Goal: Information Seeking & Learning: Find specific fact

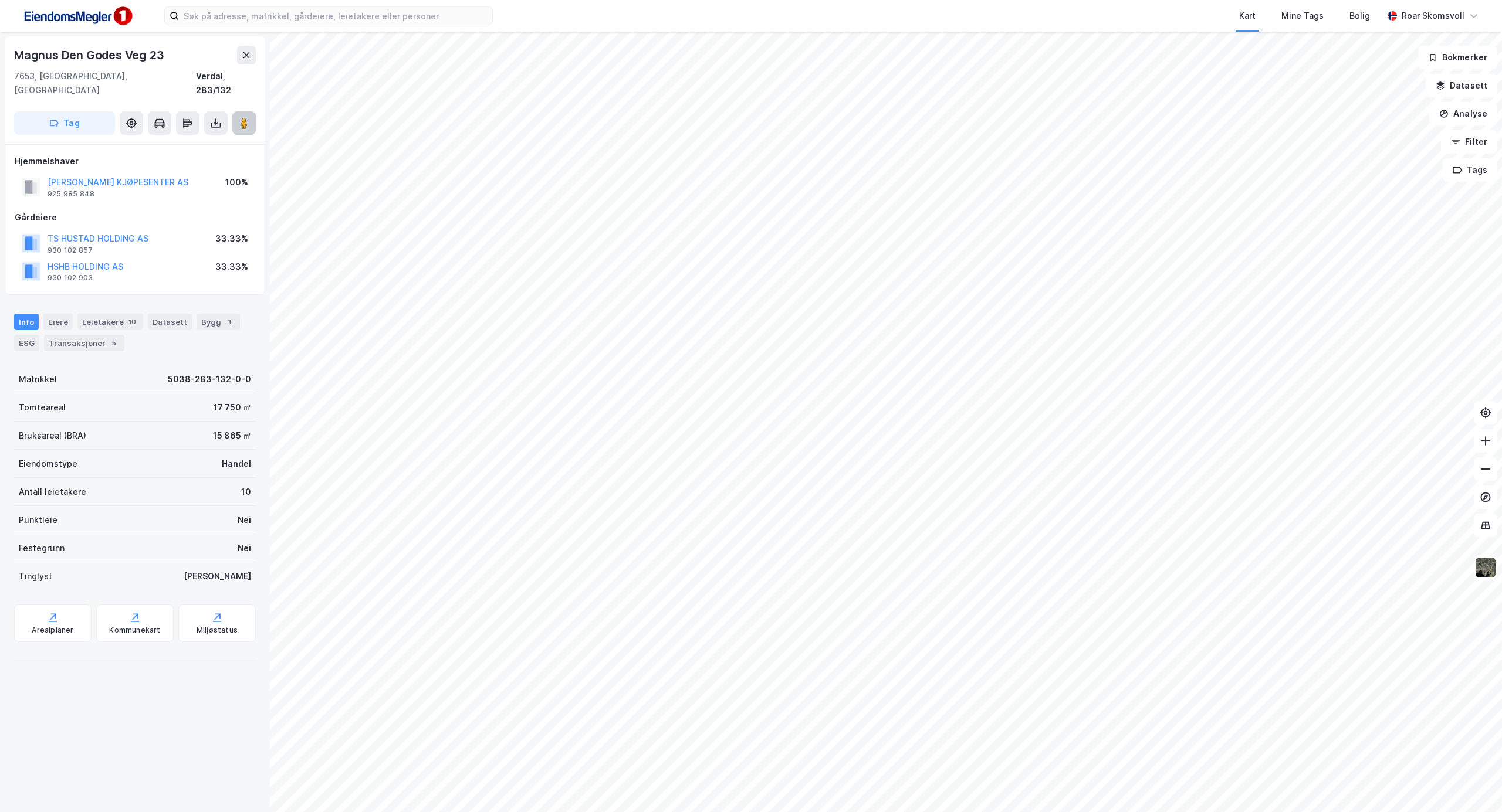
click at [244, 117] on image at bounding box center [244, 123] width 7 height 12
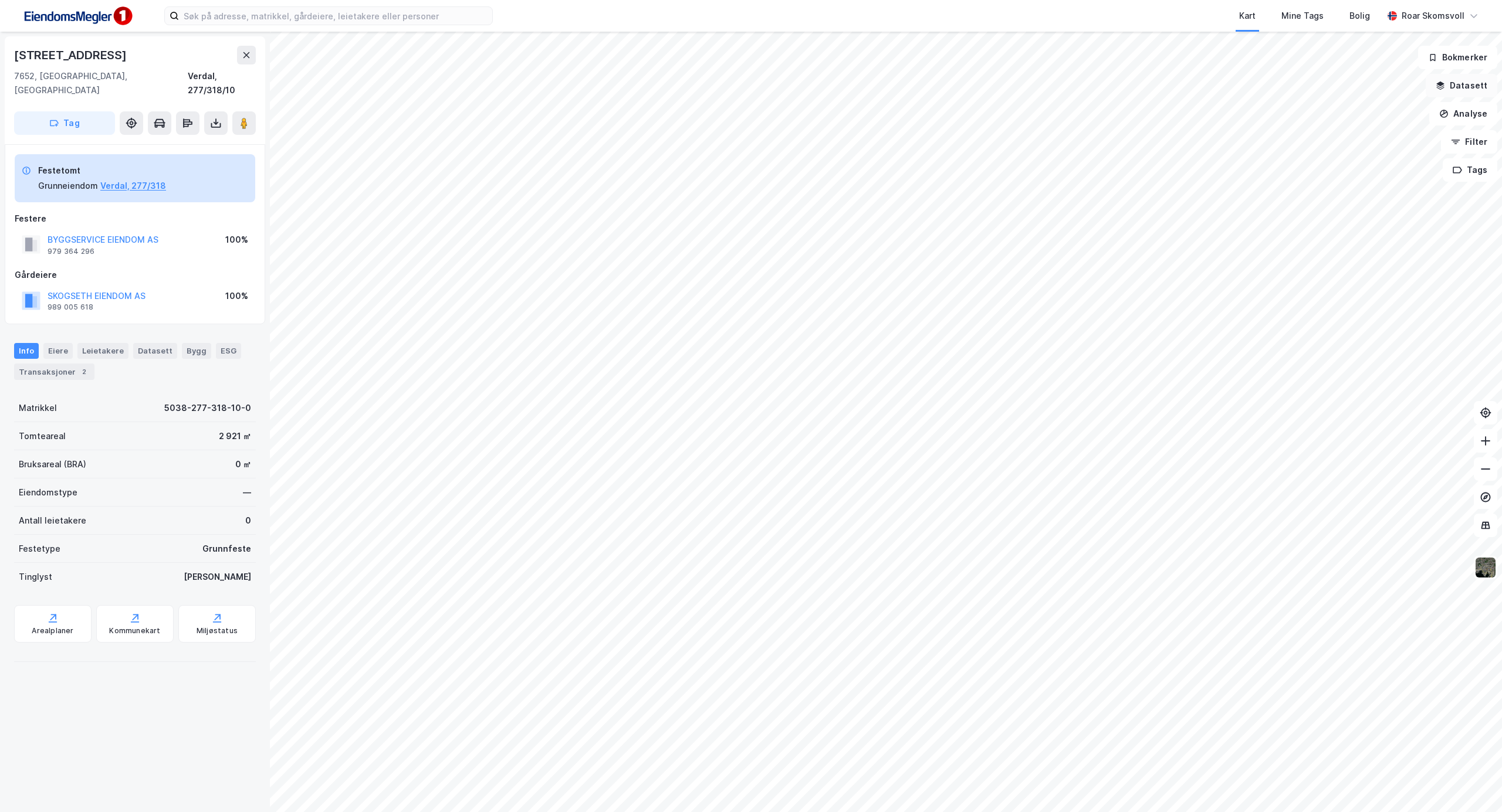
click at [1449, 82] on button "Datasett" at bounding box center [1462, 85] width 72 height 24
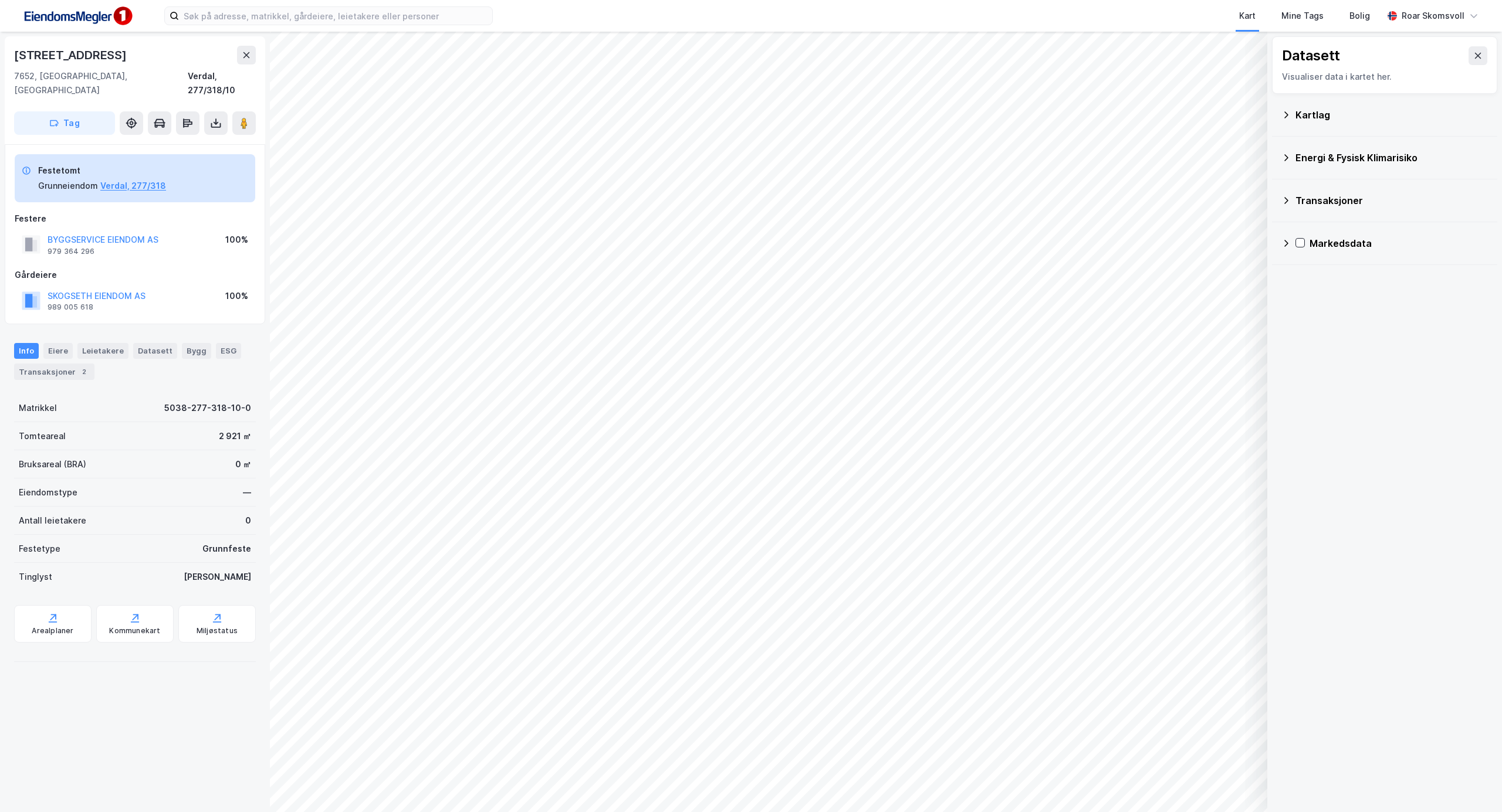
click at [1283, 116] on icon at bounding box center [1286, 115] width 9 height 9
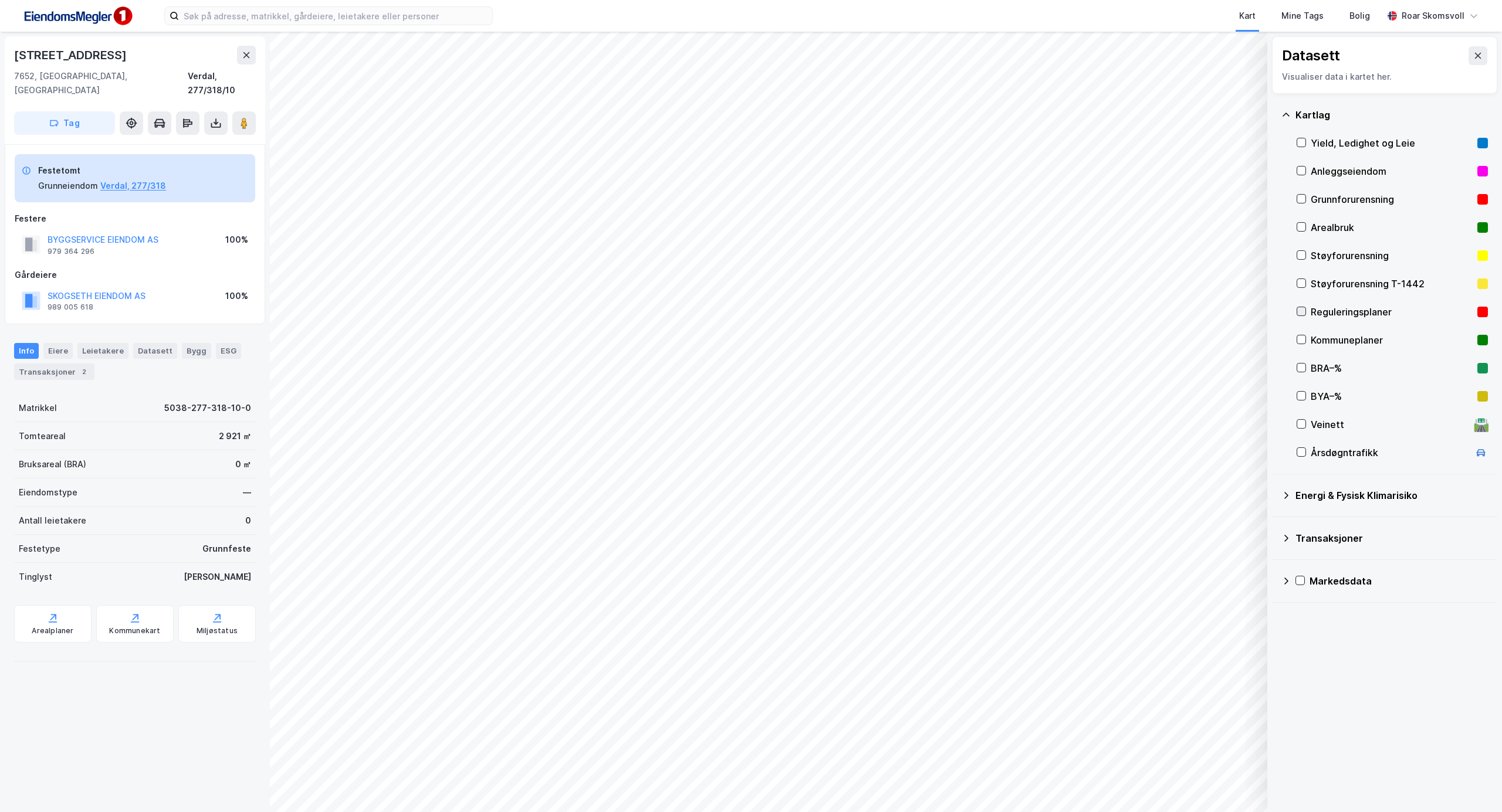
click at [1301, 312] on icon at bounding box center [1301, 311] width 8 height 8
click at [1303, 311] on icon at bounding box center [1301, 312] width 6 height 4
click at [1301, 314] on icon at bounding box center [1301, 311] width 8 height 8
click at [1301, 313] on icon at bounding box center [1301, 311] width 8 height 8
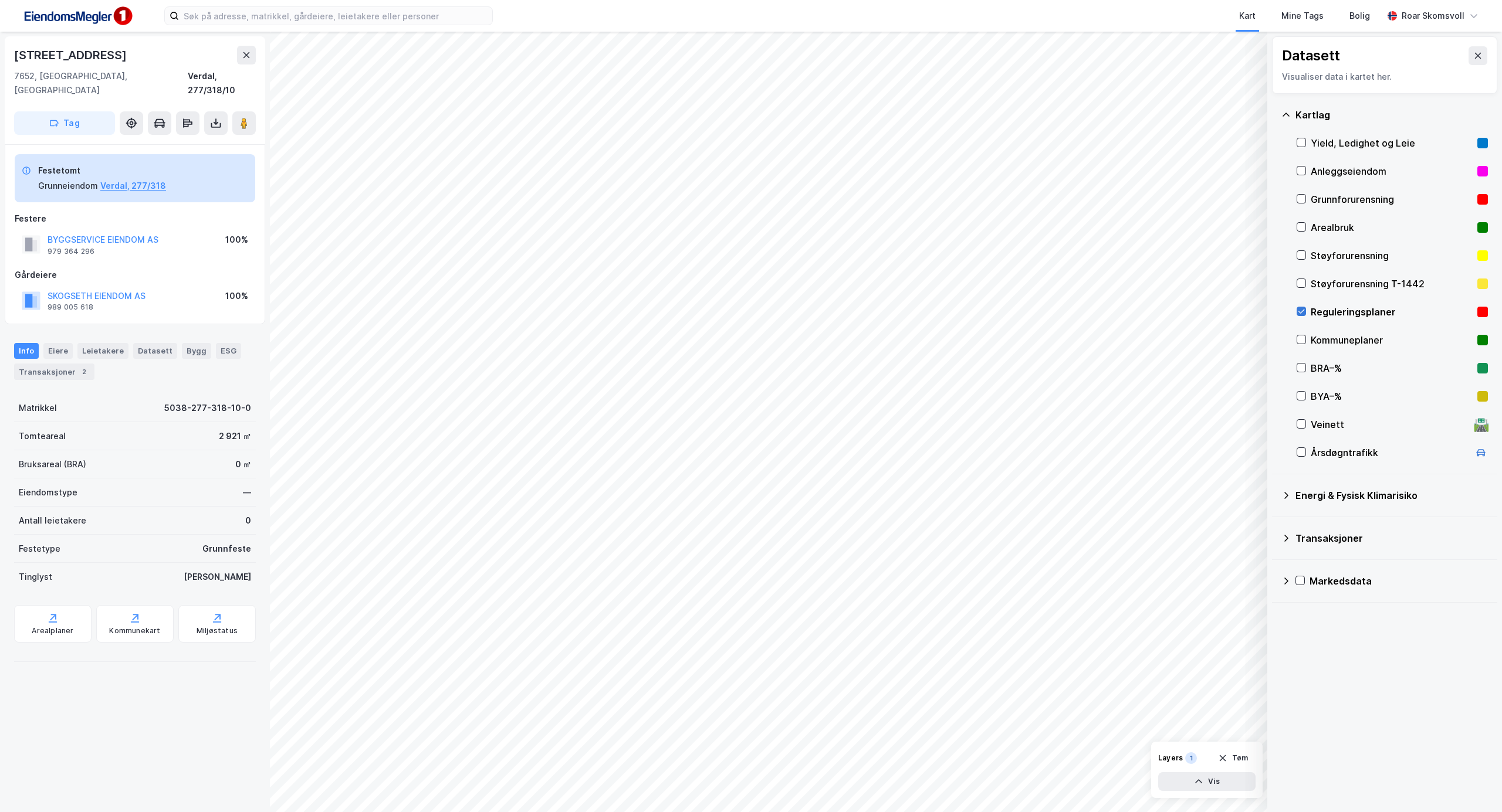
click at [1301, 313] on icon at bounding box center [1301, 311] width 8 height 8
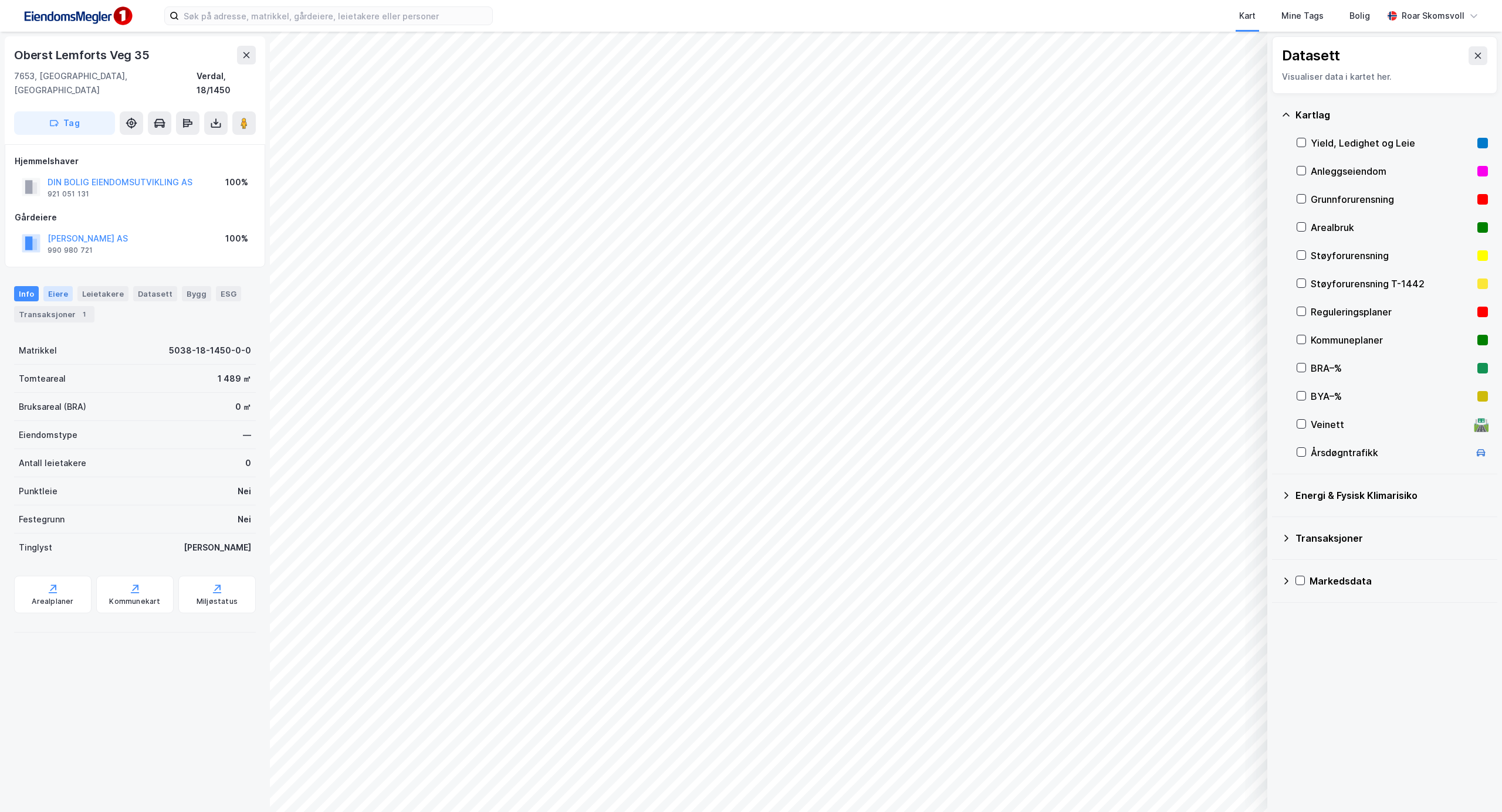
click at [54, 286] on div "Eiere" at bounding box center [58, 294] width 29 height 15
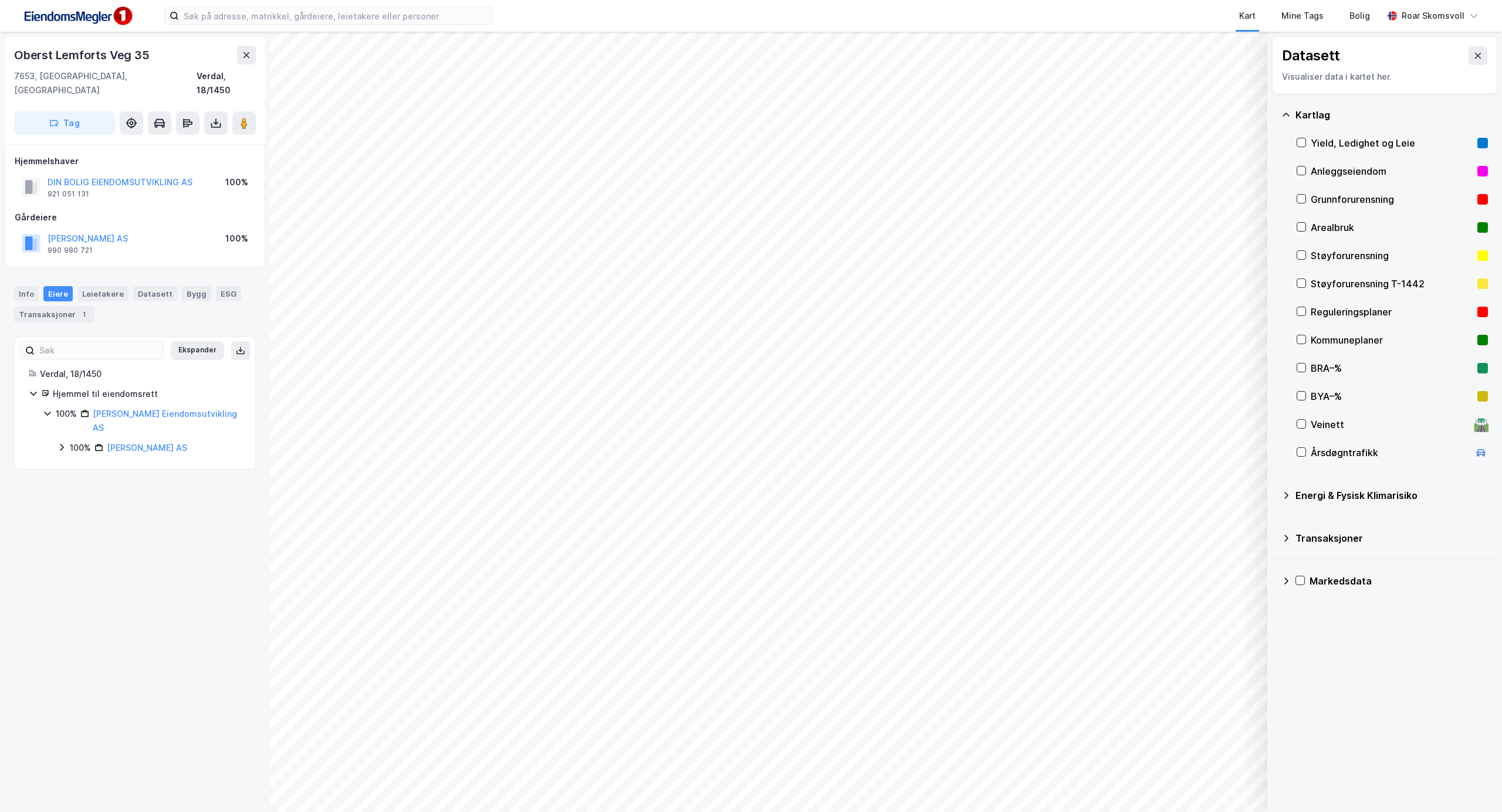
click at [61, 443] on icon at bounding box center [61, 447] width 9 height 9
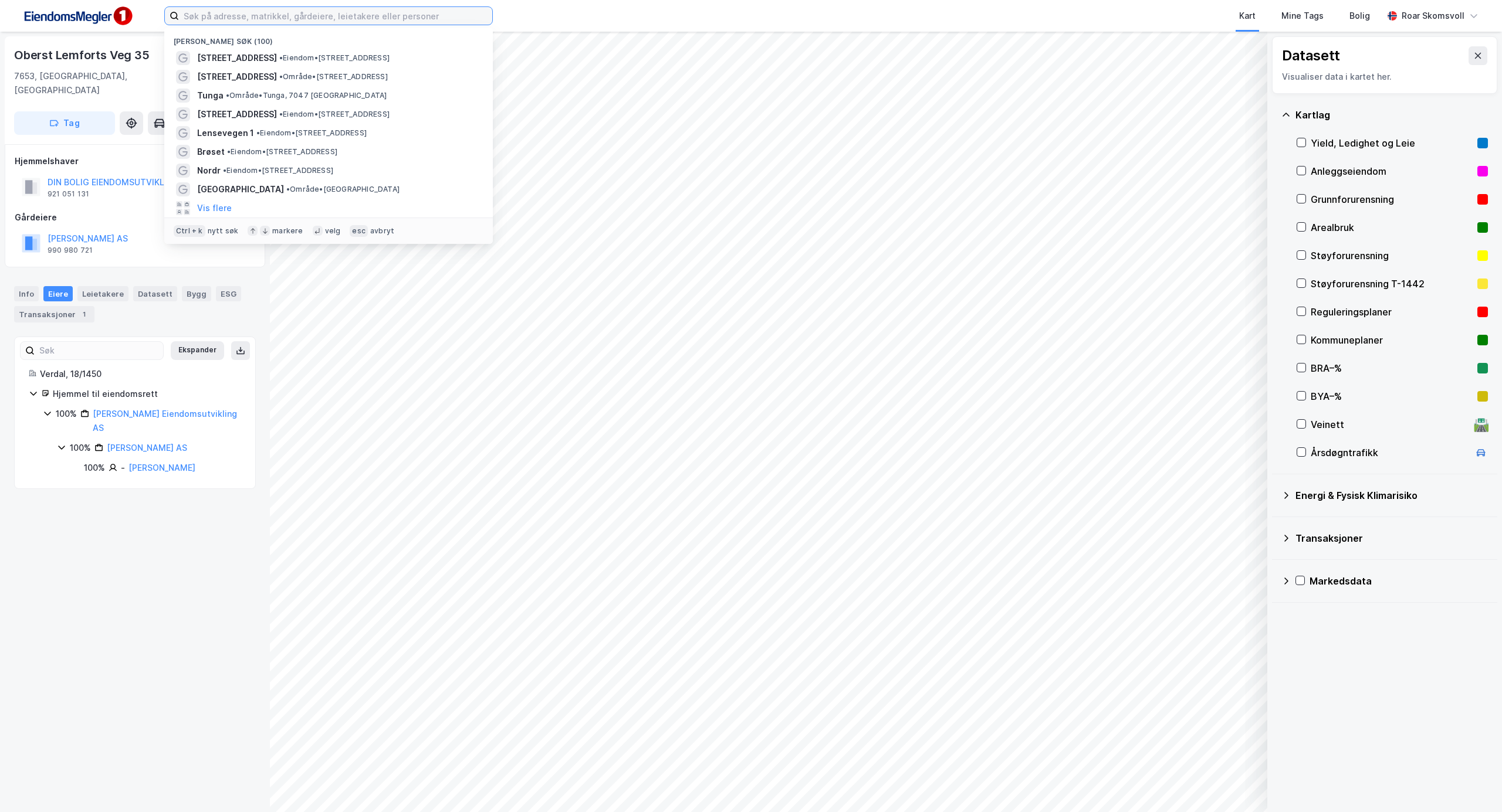
click at [442, 10] on input at bounding box center [336, 15] width 314 height 17
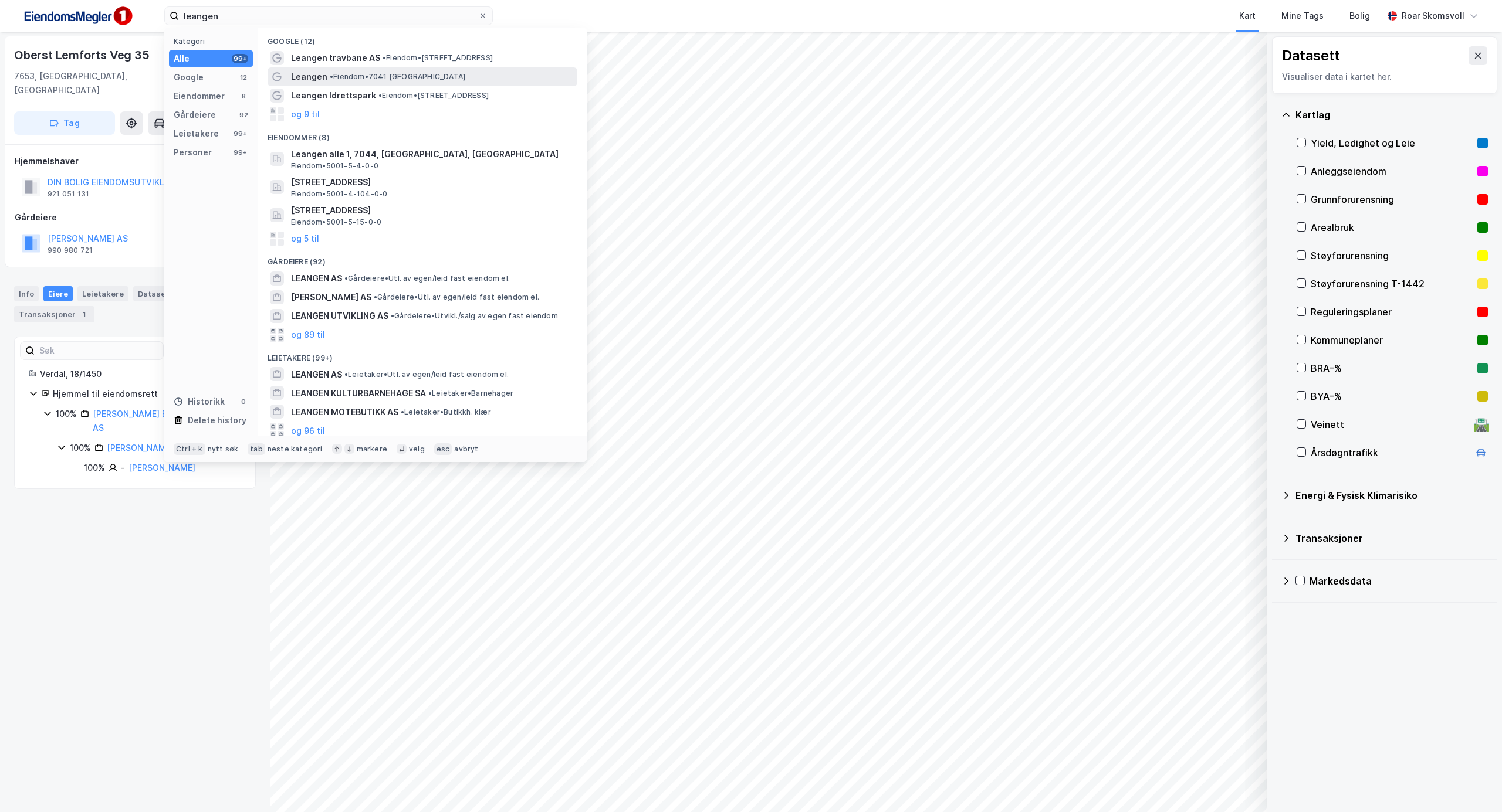
click at [322, 75] on span "Leangen" at bounding box center [309, 77] width 37 height 14
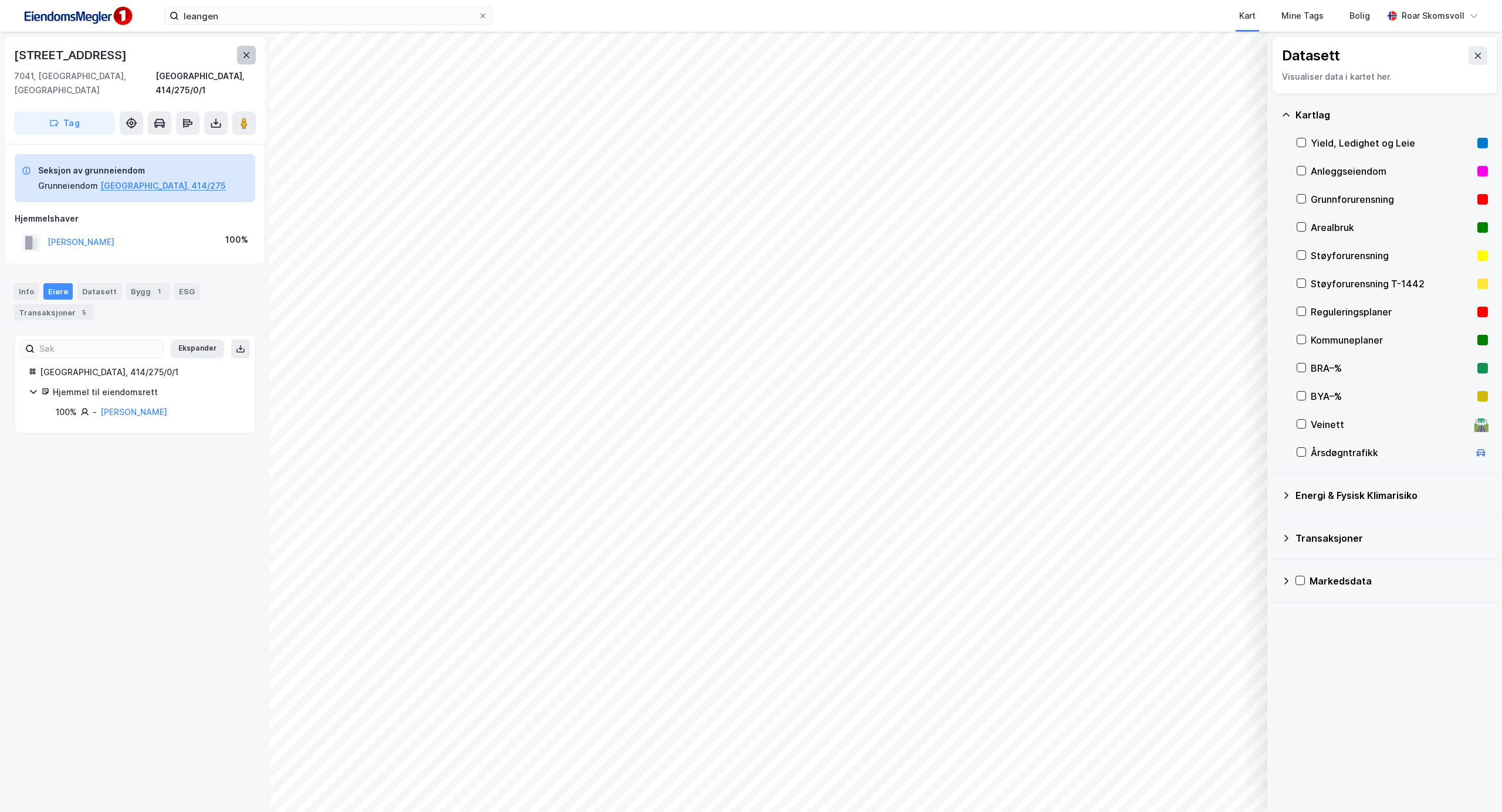
click at [248, 55] on icon at bounding box center [246, 55] width 9 height 9
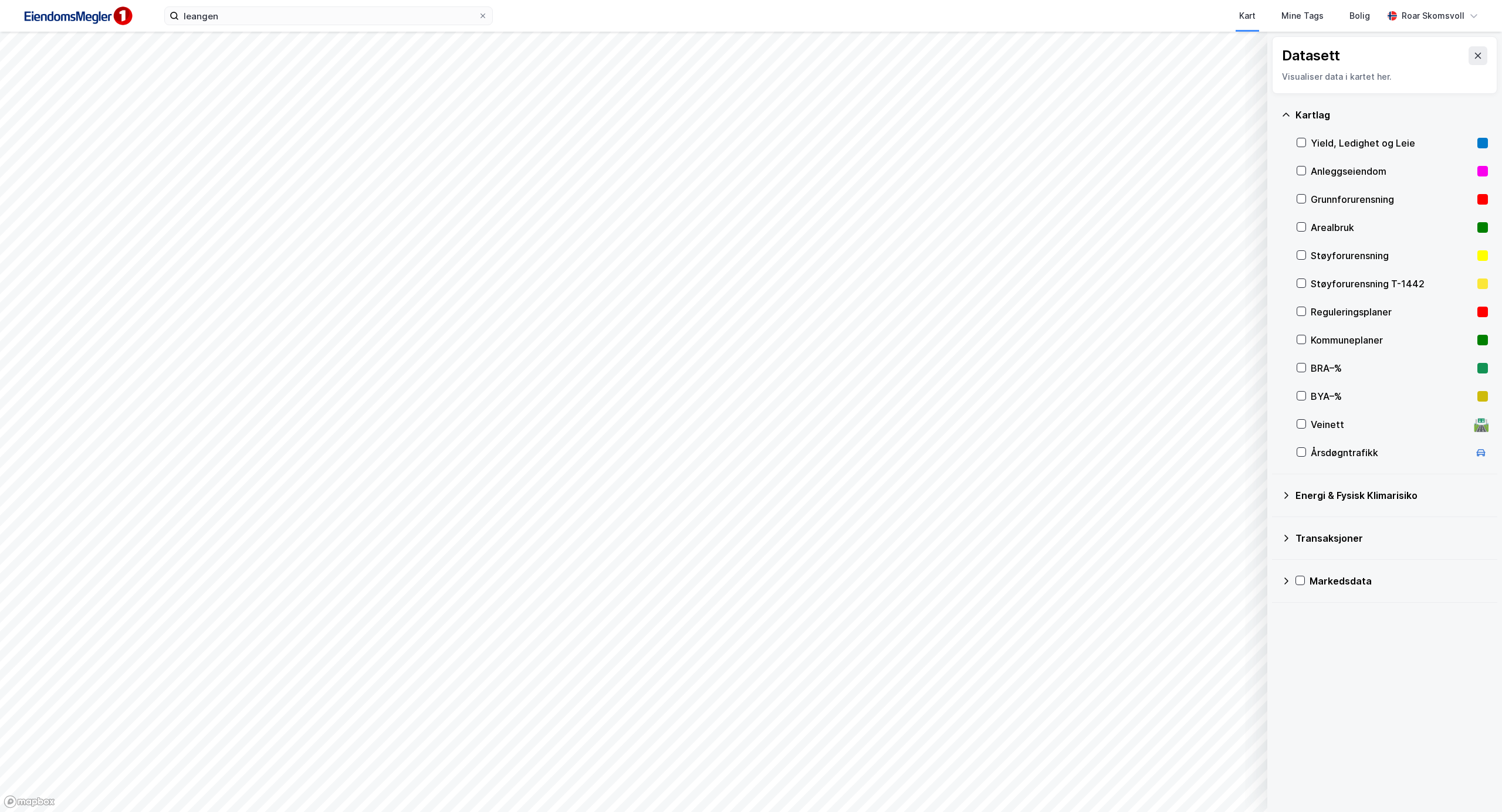
click at [168, 811] on html "leangen Kart Mine Tags Bolig [PERSON_NAME] Datasett Visualiser data i kartet he…" at bounding box center [751, 406] width 1502 height 812
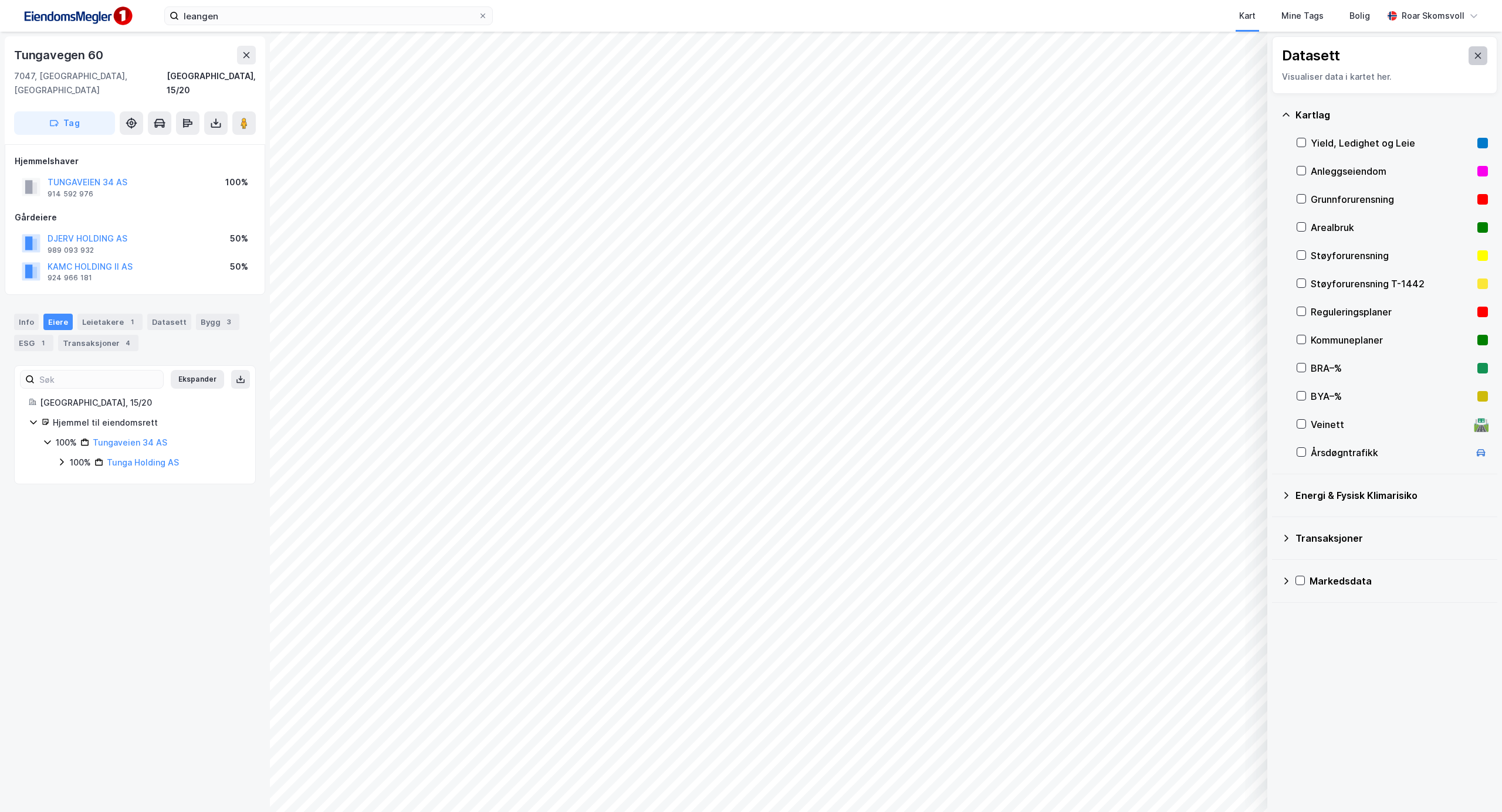
click at [1473, 54] on icon at bounding box center [1477, 55] width 9 height 9
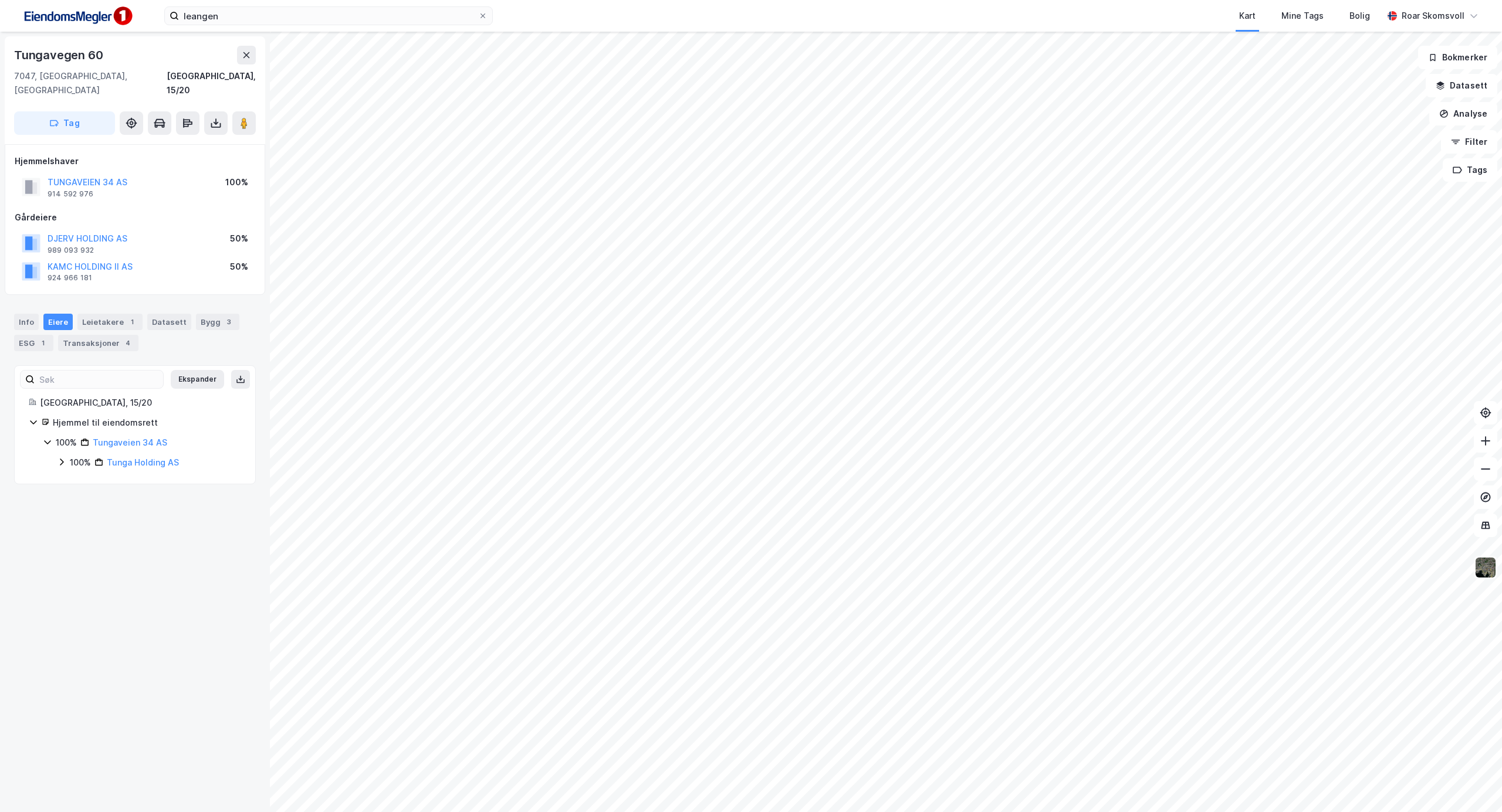
click at [1484, 570] on img at bounding box center [1485, 567] width 22 height 22
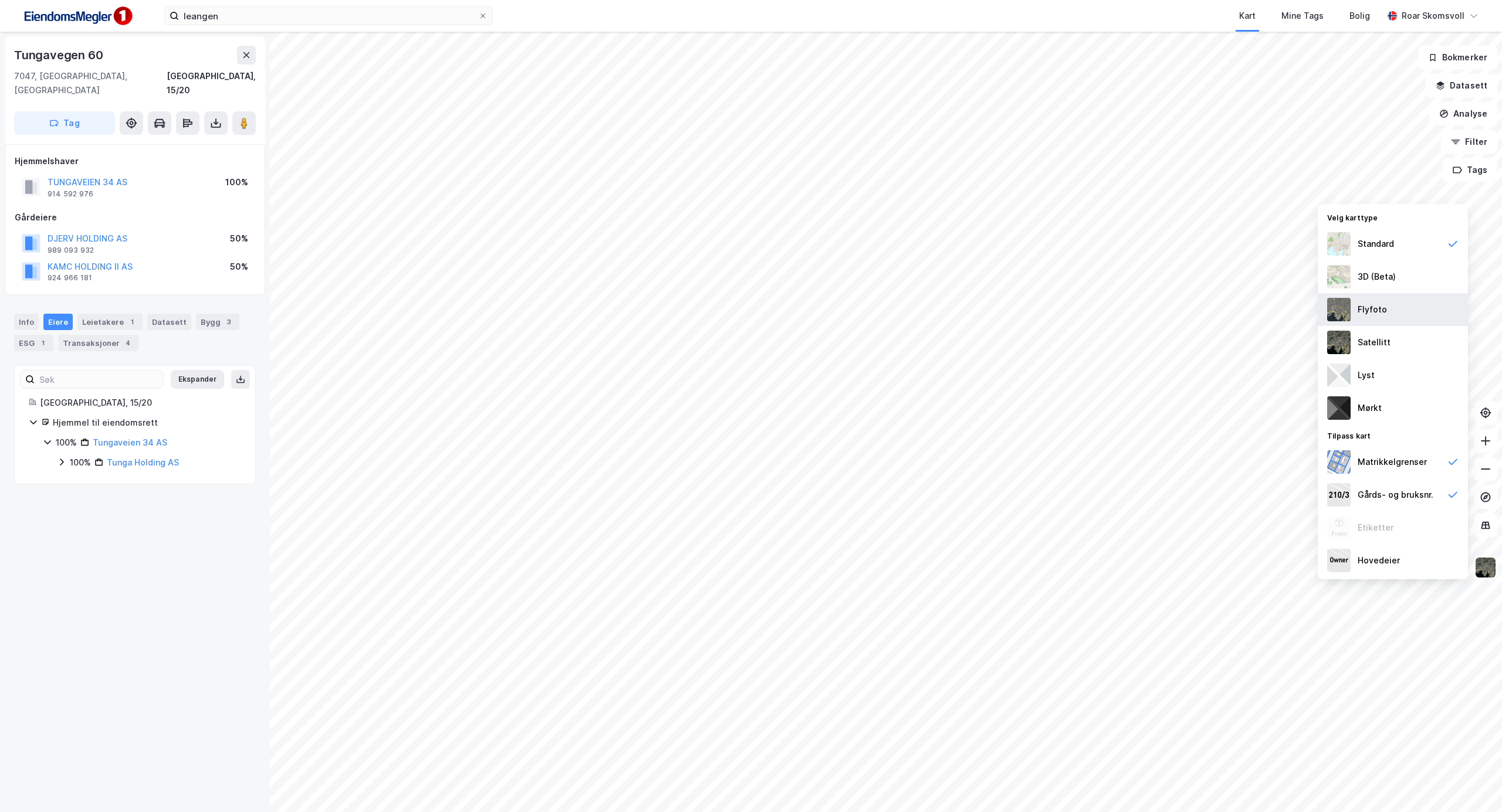
click at [1343, 305] on img at bounding box center [1338, 310] width 24 height 24
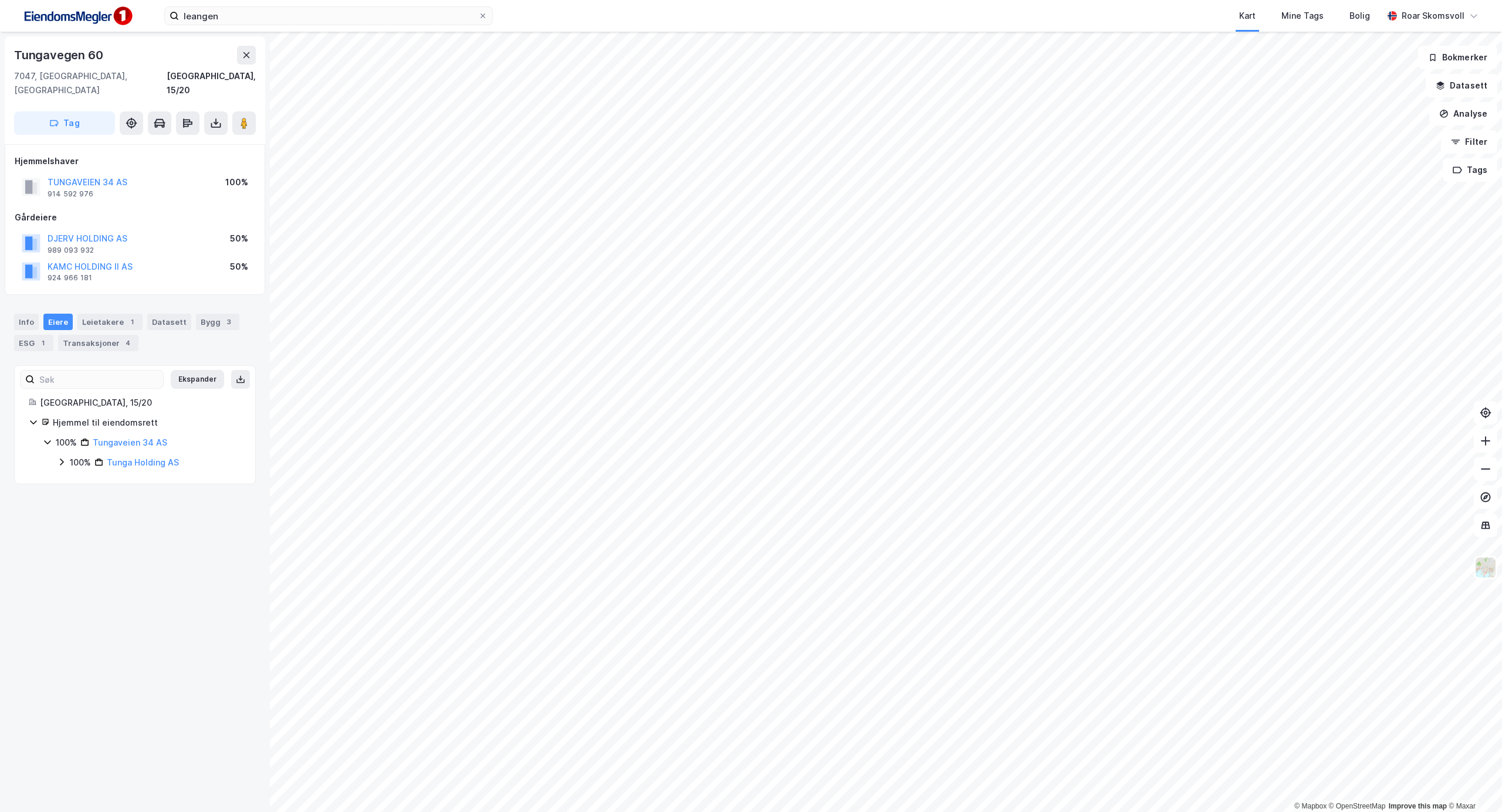
click at [358, 811] on html "leangen Kart Mine Tags Bolig [PERSON_NAME] © Mapbox © OpenStreetMap Improve thi…" at bounding box center [751, 406] width 1502 height 812
click at [1487, 566] on img at bounding box center [1485, 567] width 22 height 22
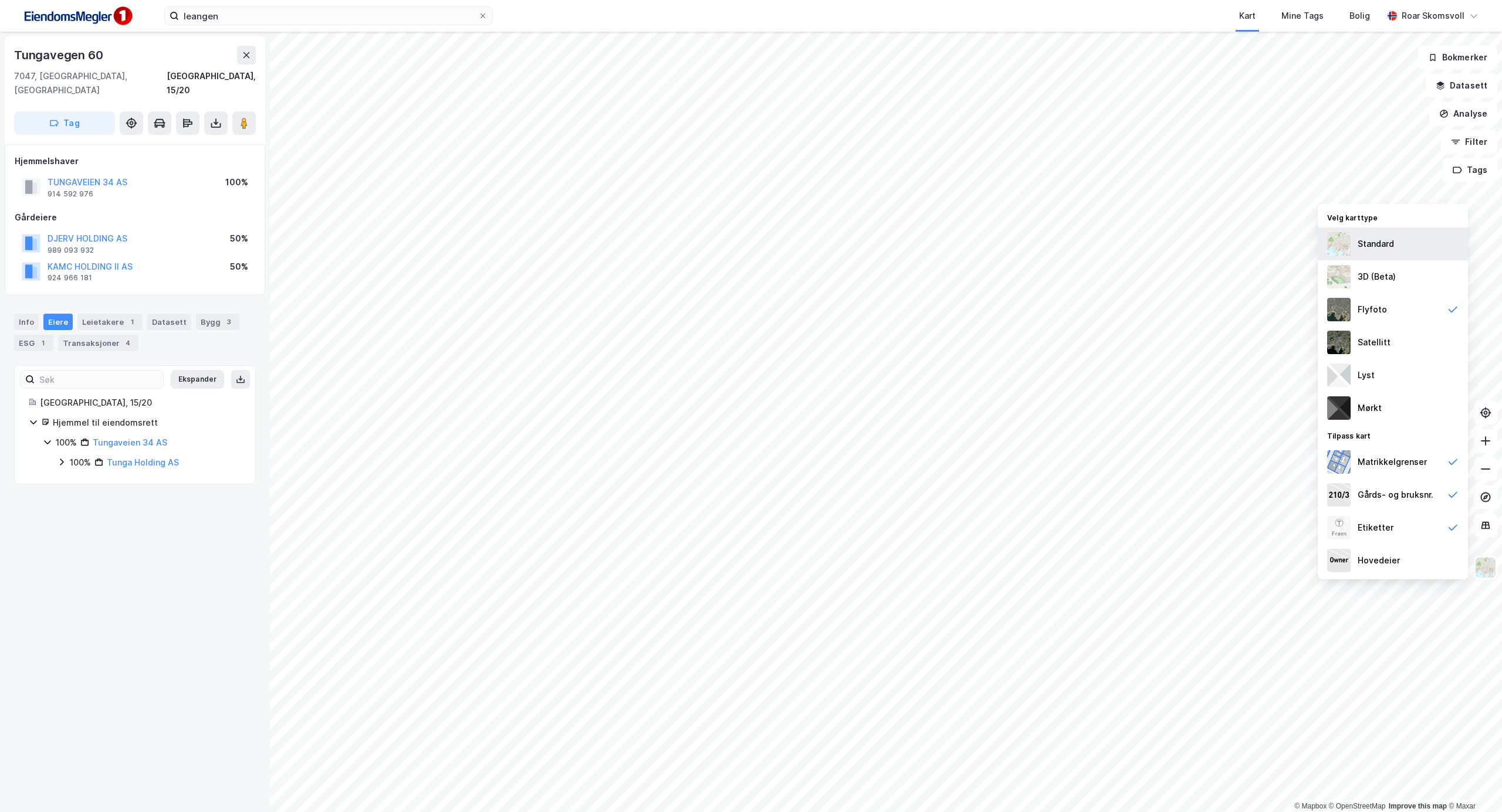
click at [1363, 240] on div "Standard" at bounding box center [1376, 243] width 37 height 14
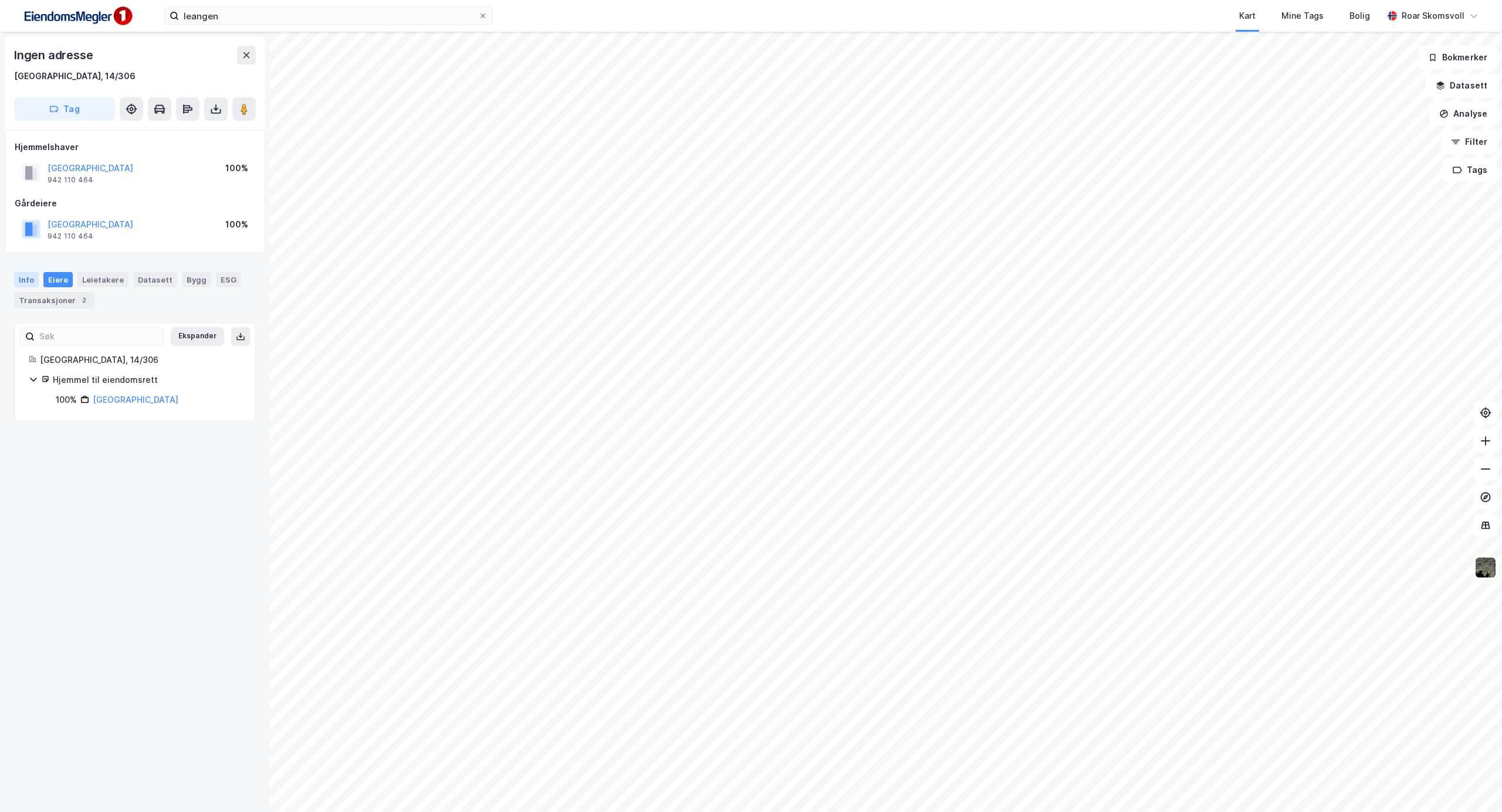
click at [21, 277] on div "Info" at bounding box center [27, 279] width 25 height 15
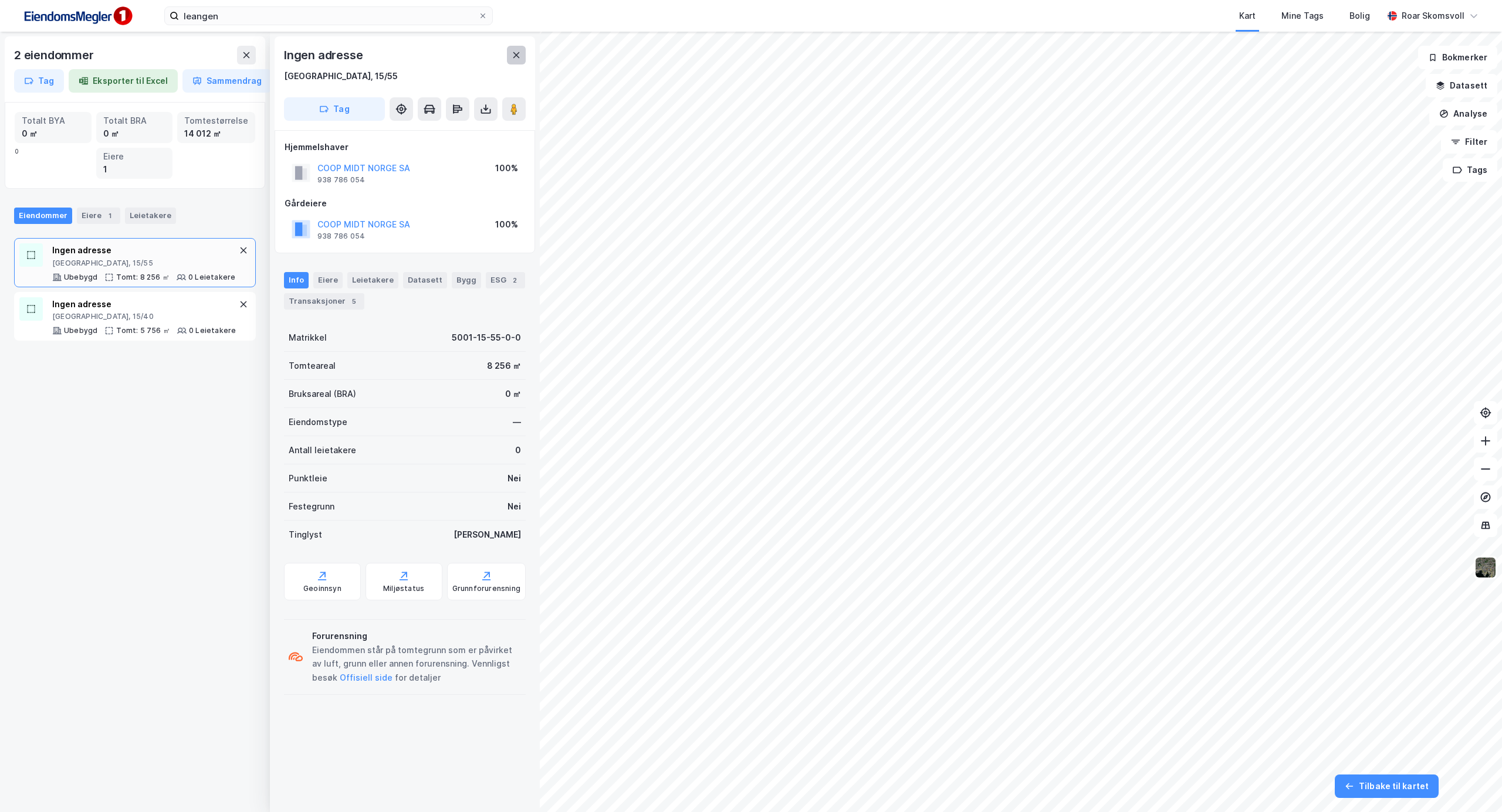
click at [512, 55] on icon at bounding box center [516, 55] width 9 height 9
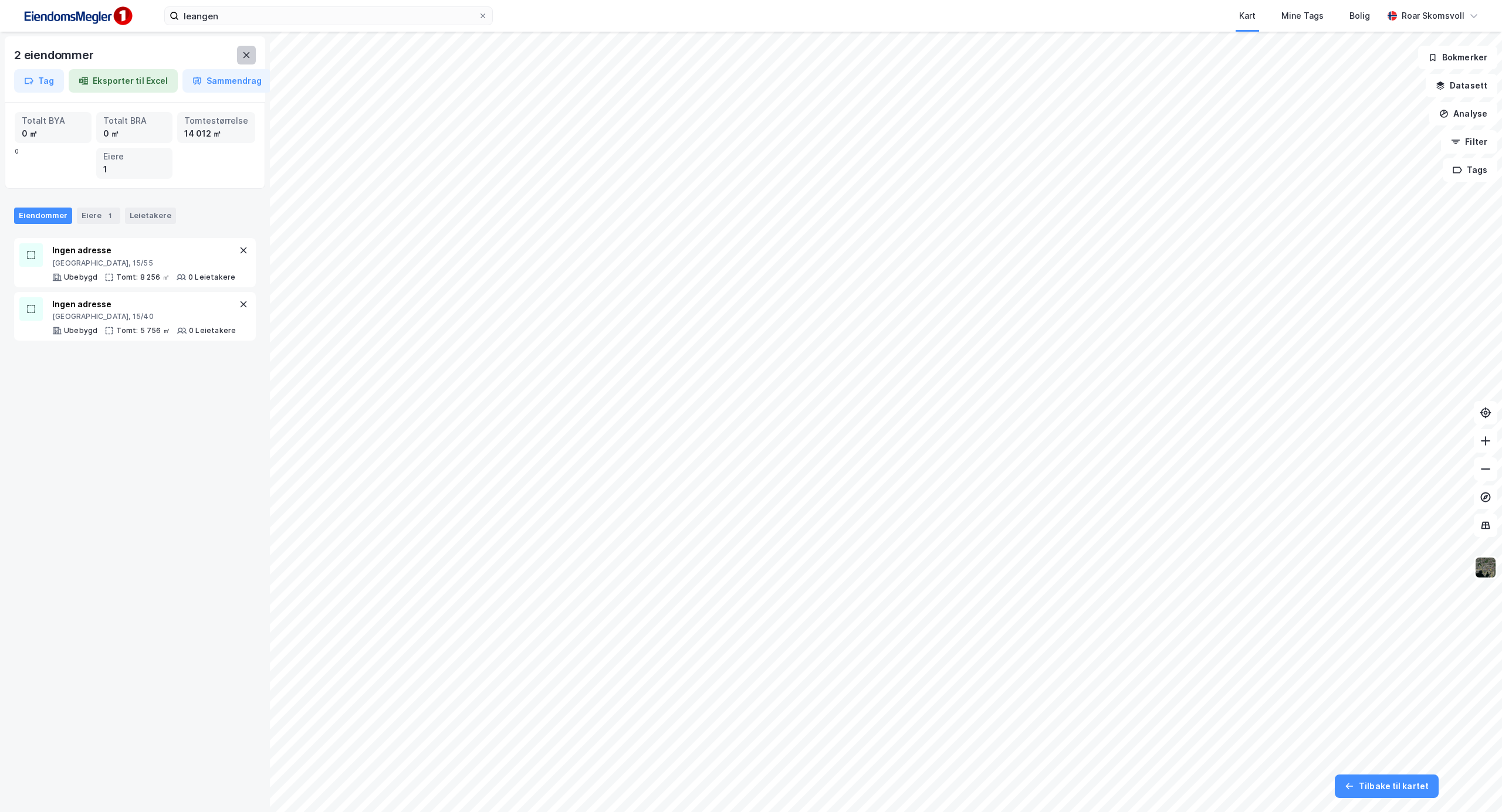
click at [245, 56] on icon at bounding box center [247, 55] width 6 height 6
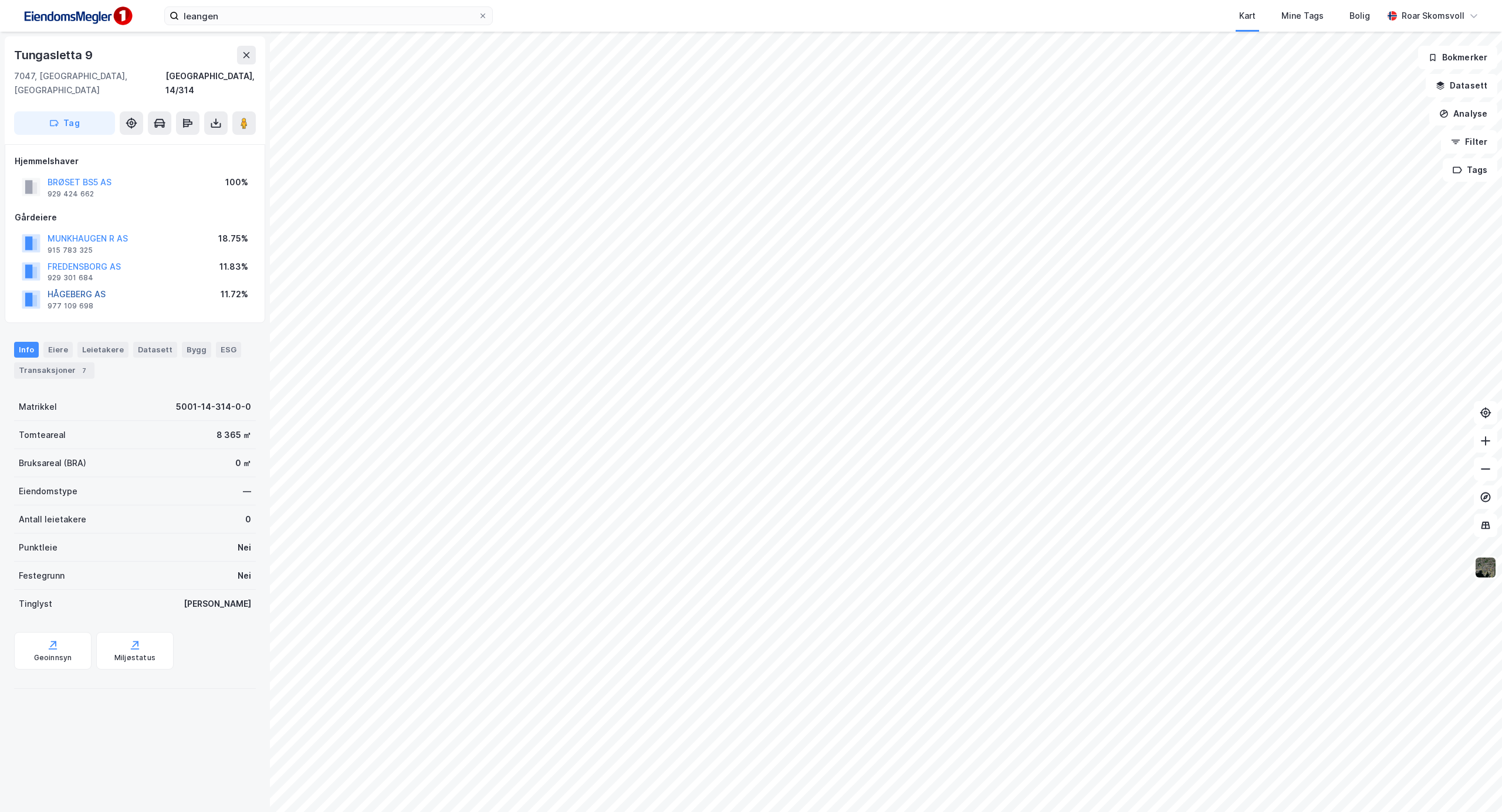
click at [0, 0] on button "HÅGEBERG AS" at bounding box center [0, 0] width 0 height 0
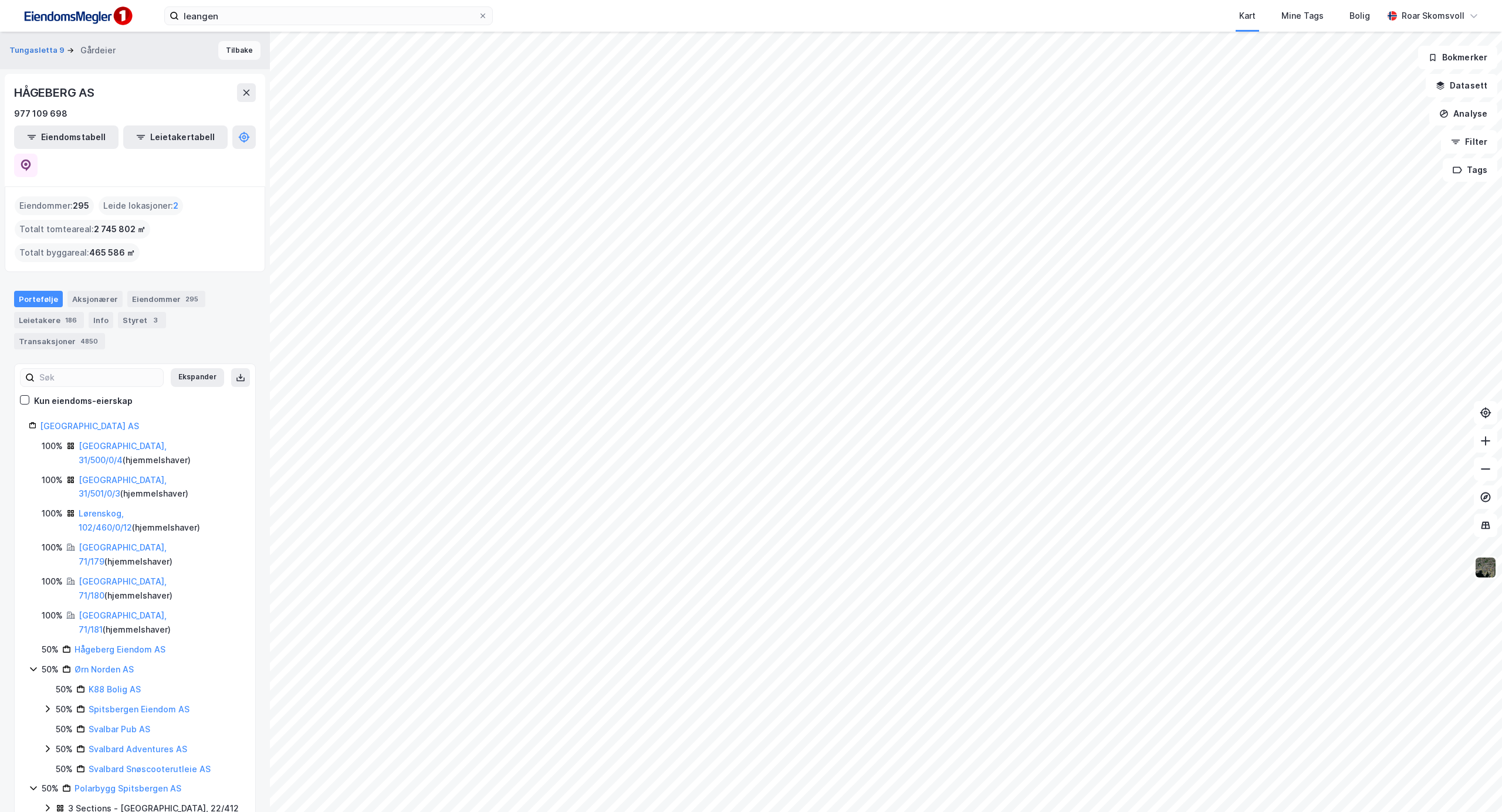
click at [228, 48] on button "Tilbake" at bounding box center [239, 50] width 42 height 19
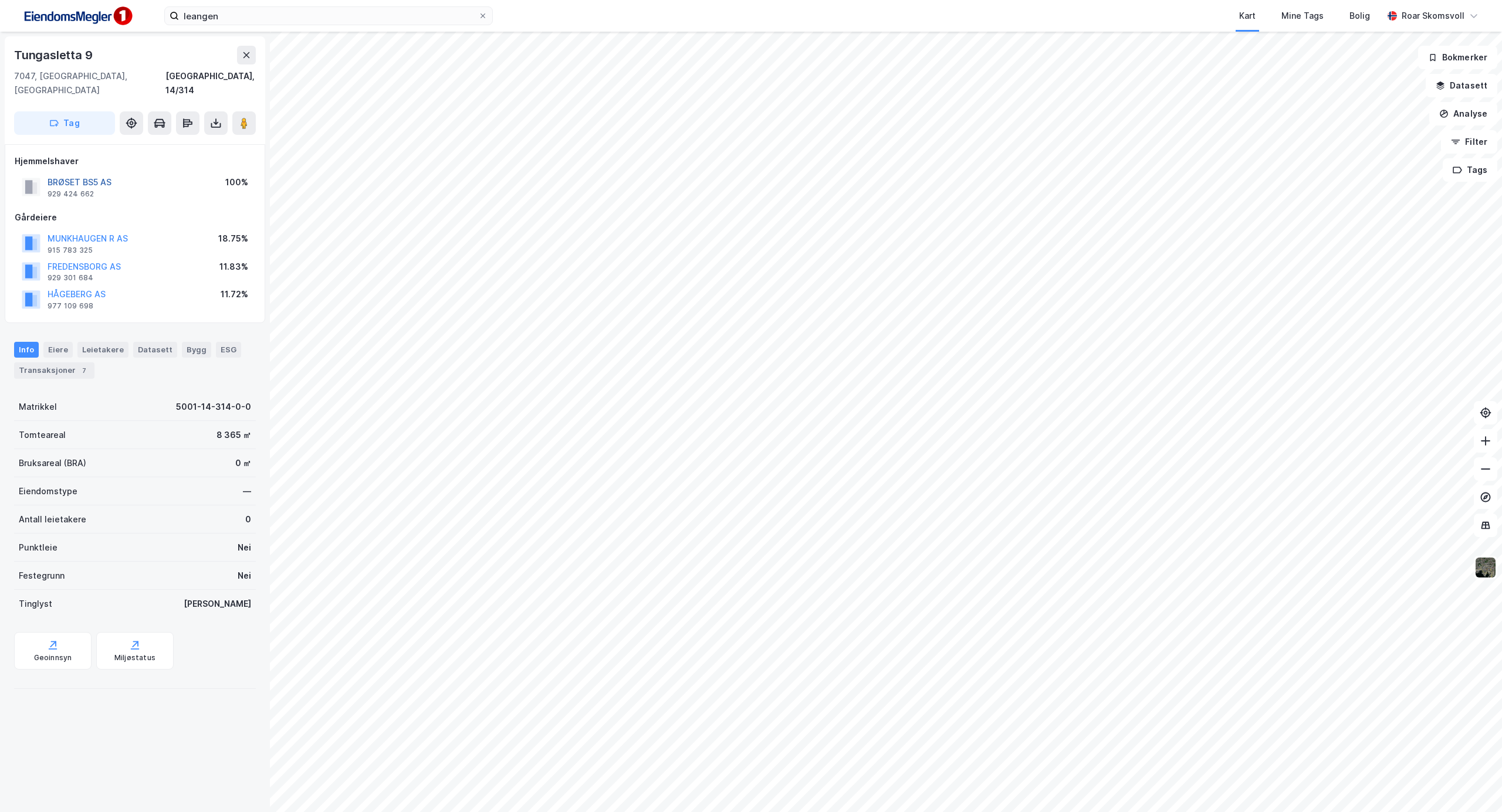
click at [0, 0] on button "BRØSET BS5 AS" at bounding box center [0, 0] width 0 height 0
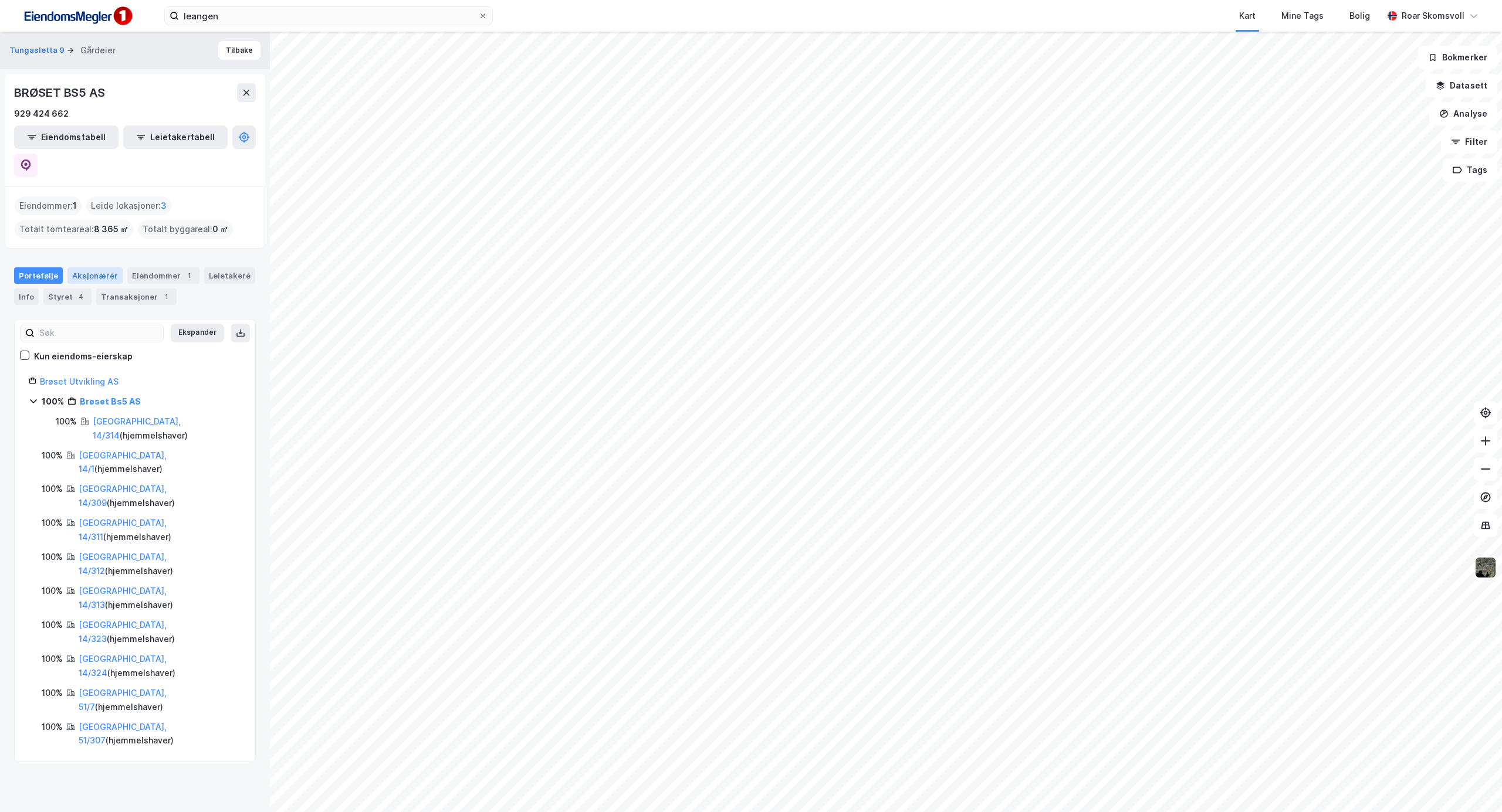
click at [81, 268] on div "Aksjonærer" at bounding box center [95, 276] width 55 height 17
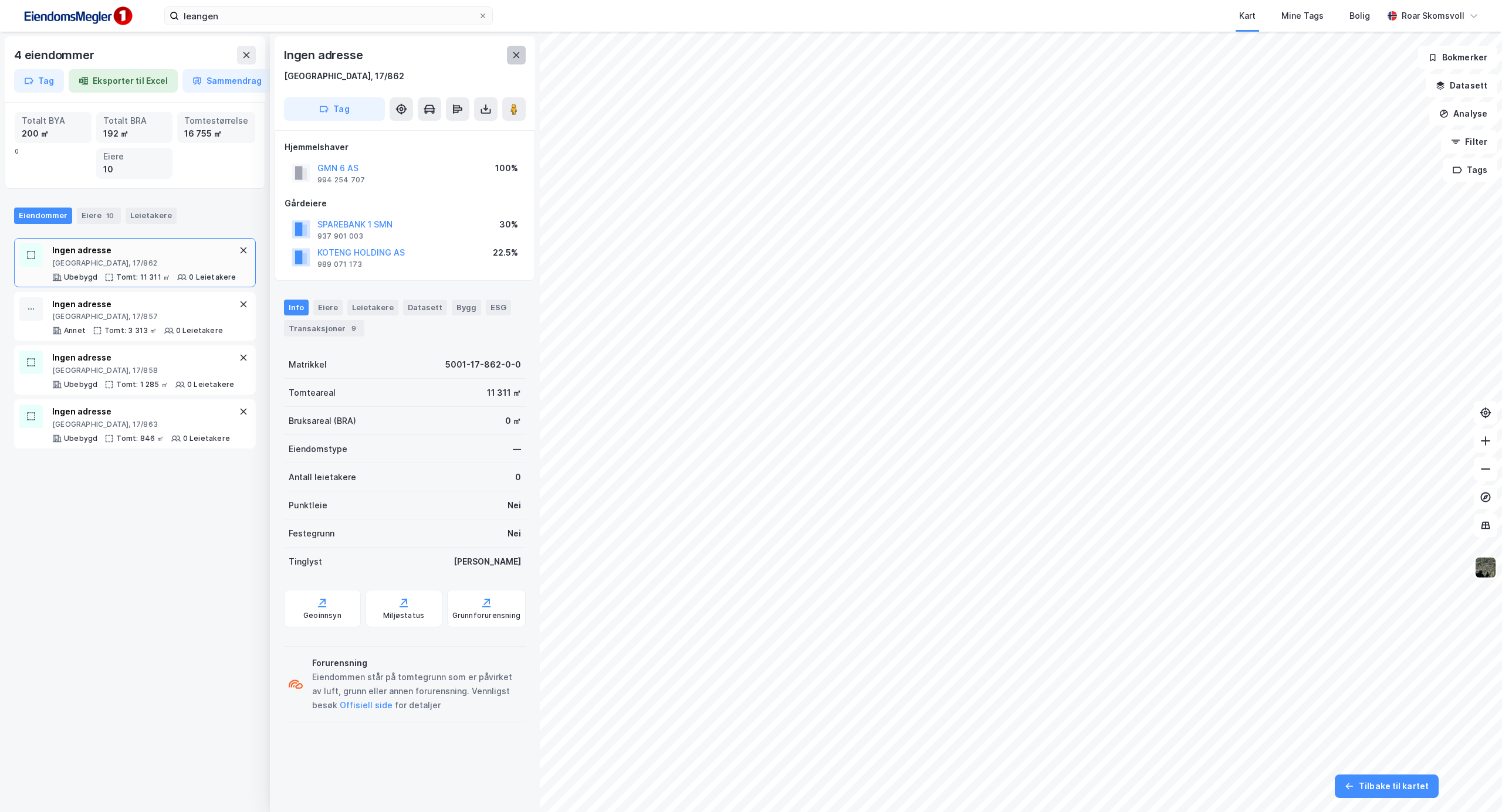
click at [516, 55] on icon at bounding box center [516, 55] width 6 height 6
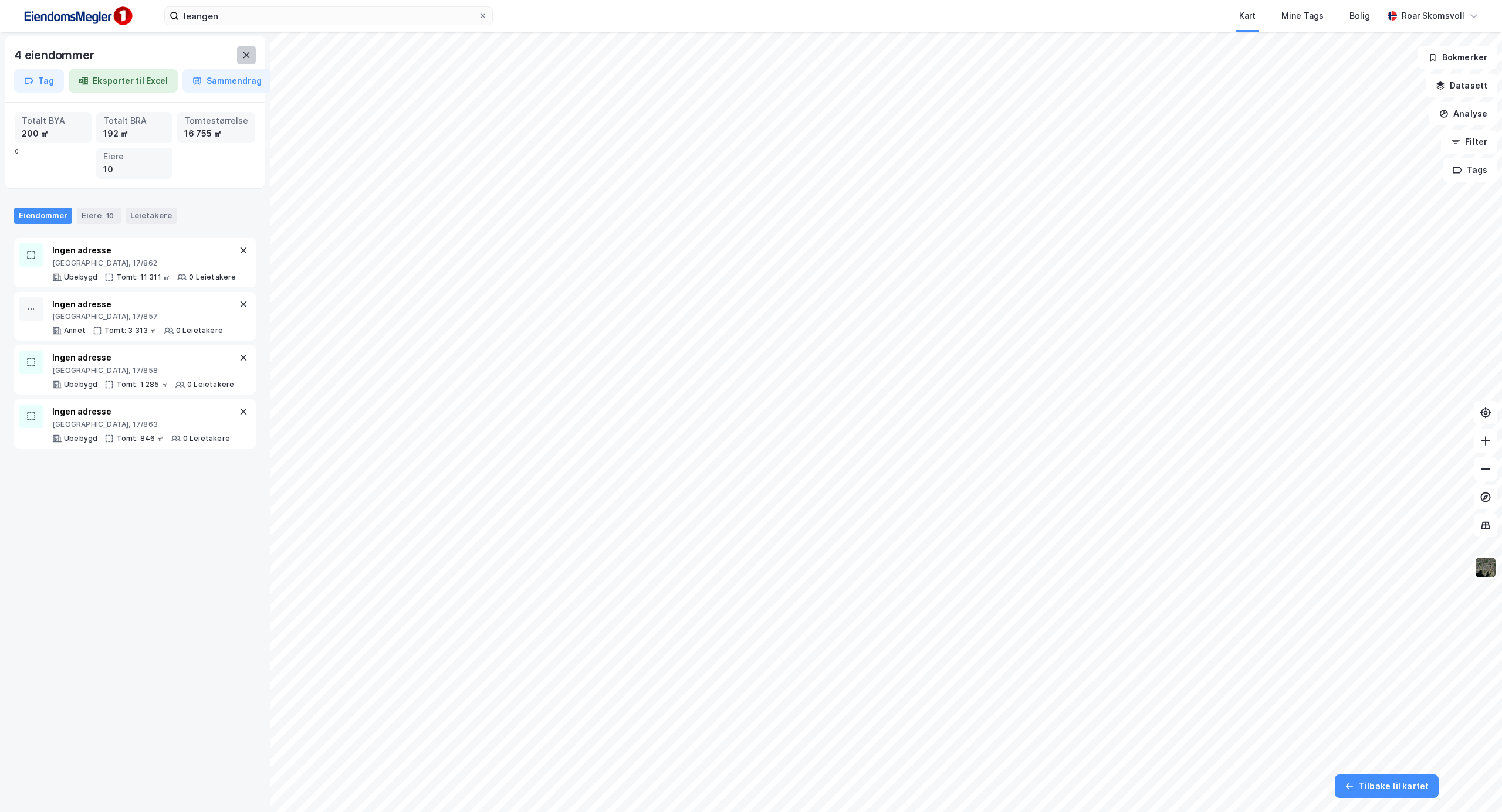
click at [240, 59] on button at bounding box center [246, 55] width 19 height 19
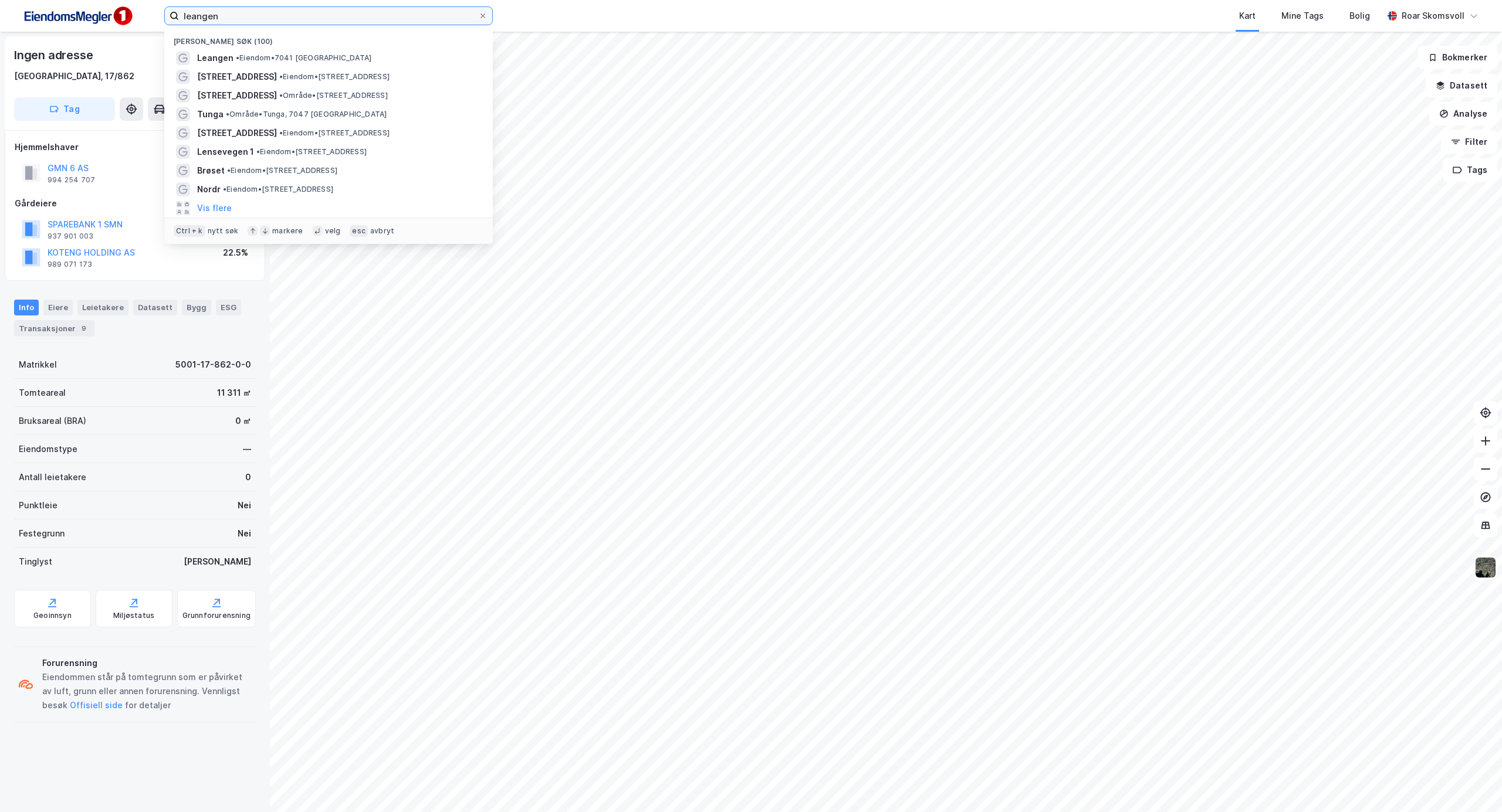
drag, startPoint x: 139, startPoint y: 17, endPoint x: 7, endPoint y: 1, distance: 133.0
click at [12, 3] on div "leangen Nylige søk (100) Leangen • Eiendom • [STREET_ADDRESS] • Eiendom • [STRE…" at bounding box center [751, 15] width 1502 height 32
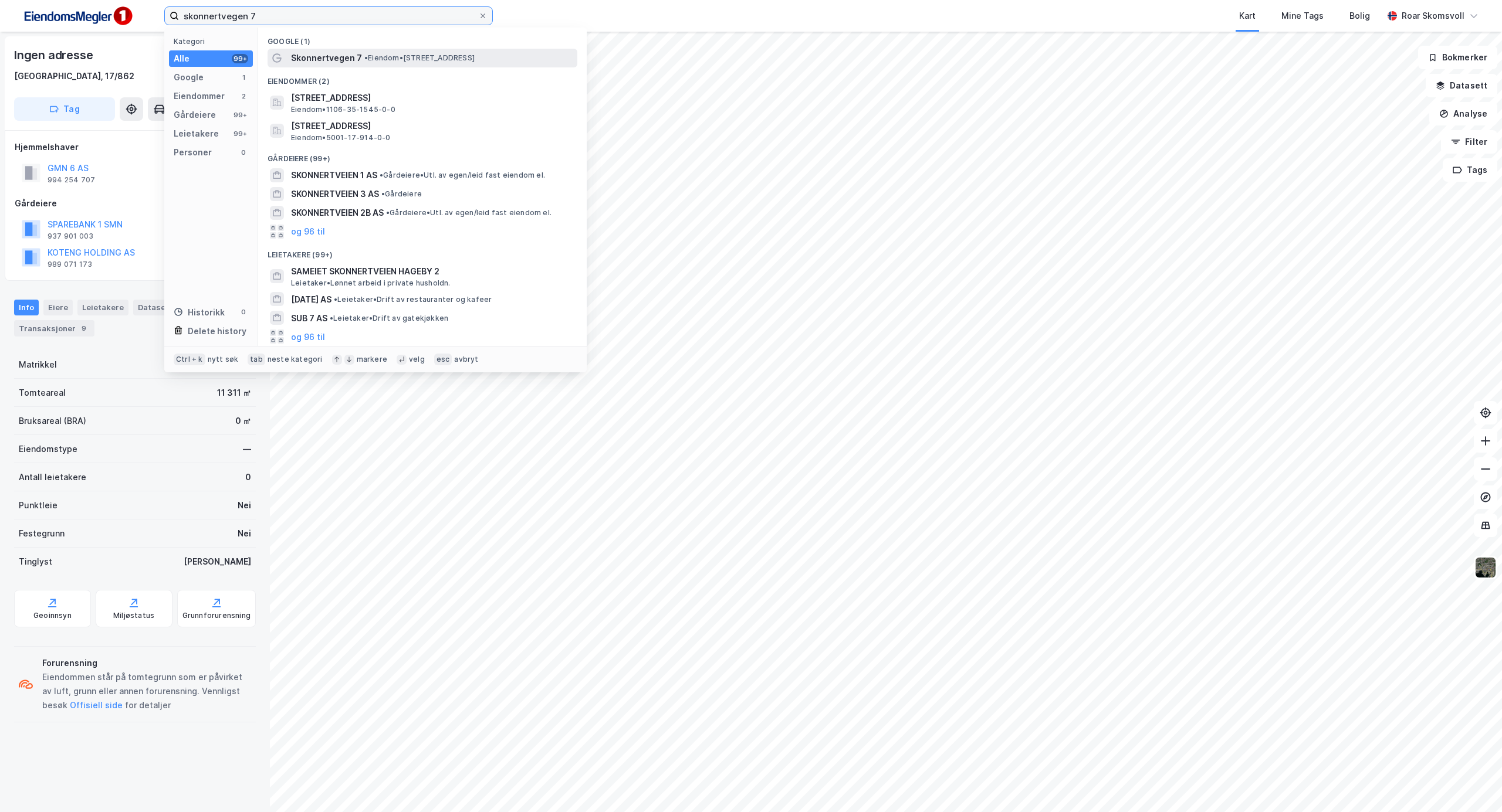
type input "skonnertvegen 7"
click at [372, 58] on span "• Eiendom • [STREET_ADDRESS]" at bounding box center [419, 58] width 110 height 9
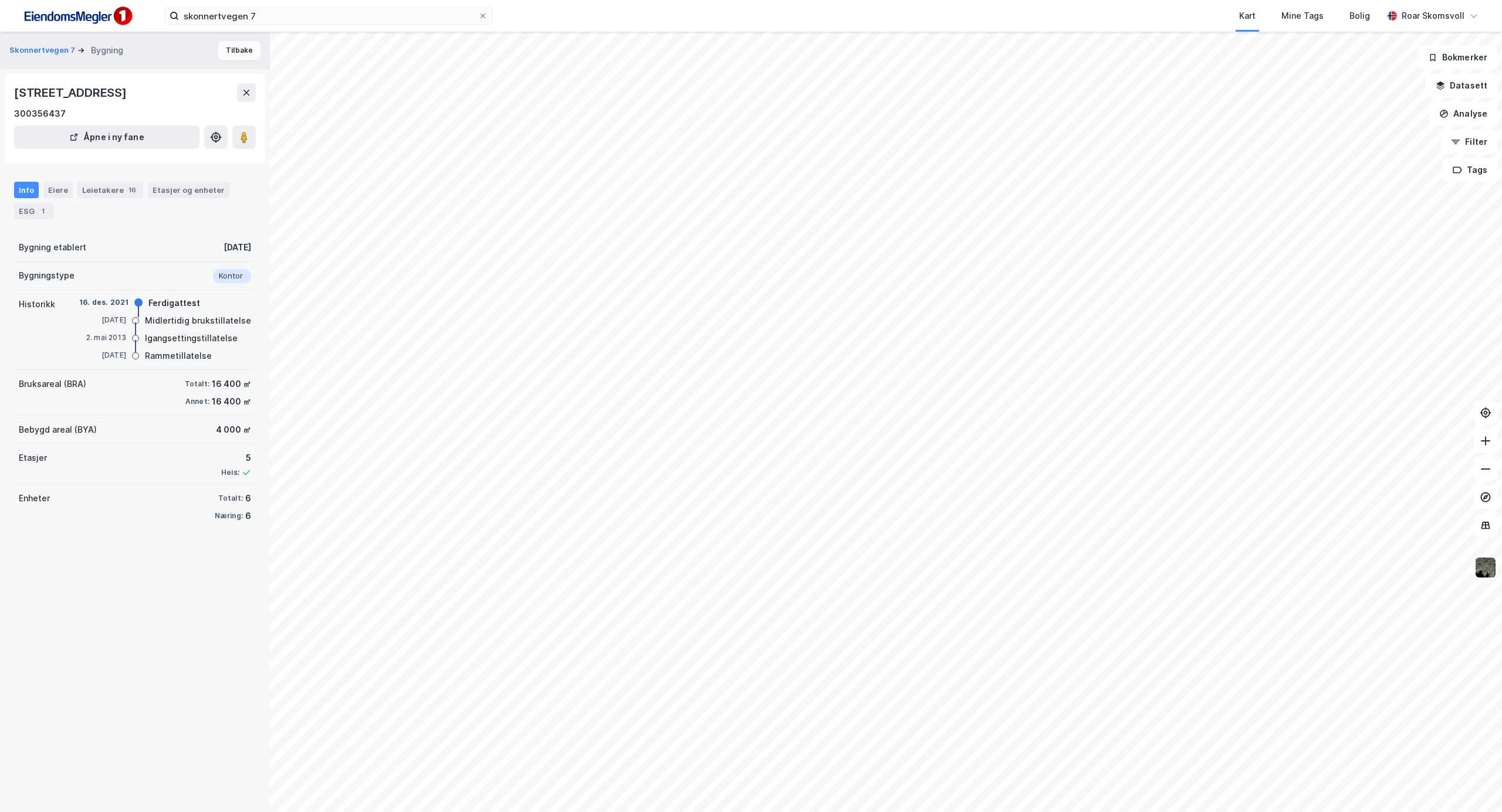
click at [226, 52] on button "Tilbake" at bounding box center [239, 50] width 42 height 19
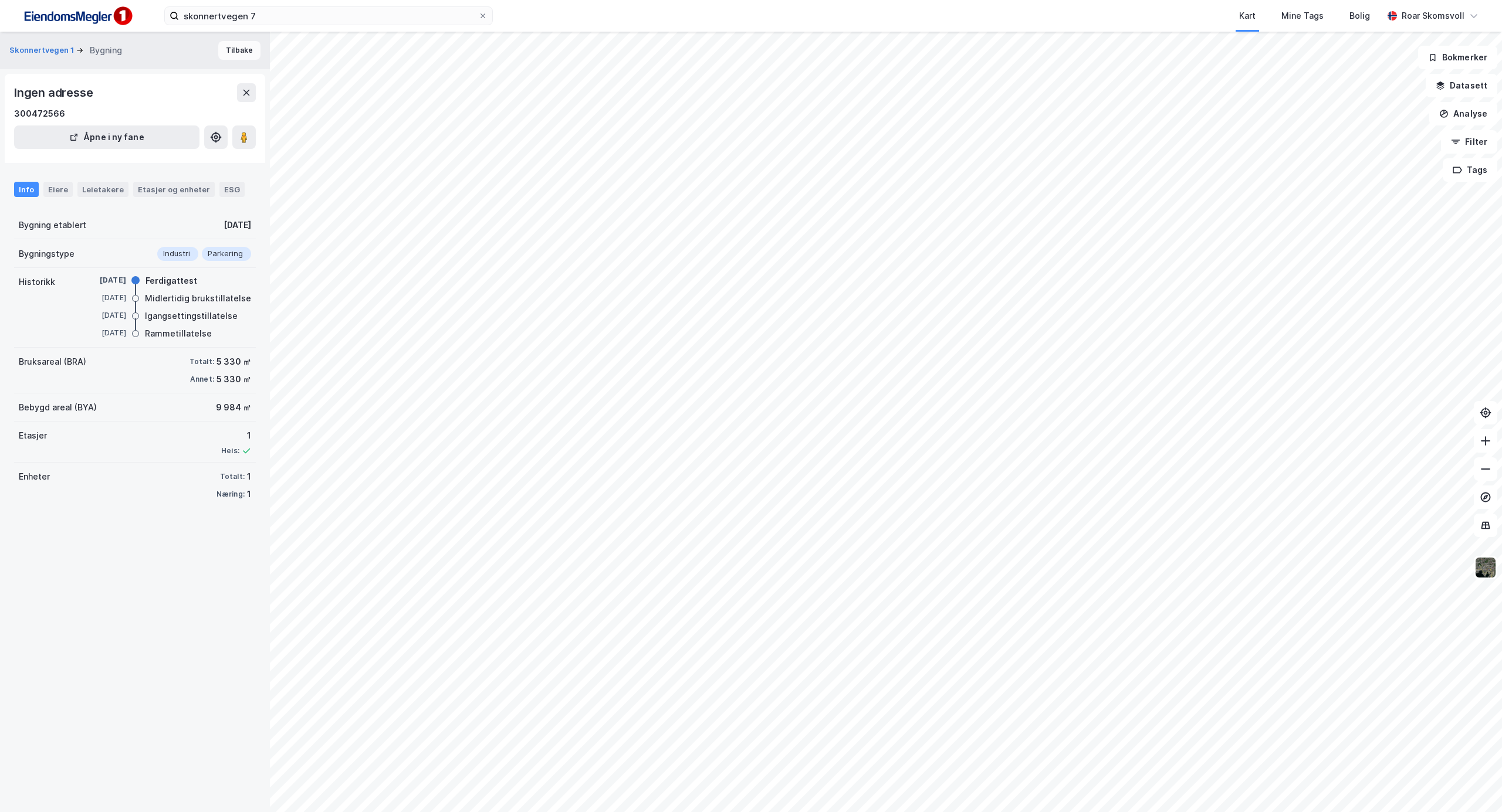
click at [224, 48] on button "Tilbake" at bounding box center [239, 50] width 42 height 19
click at [55, 189] on div "Eiere" at bounding box center [58, 189] width 29 height 15
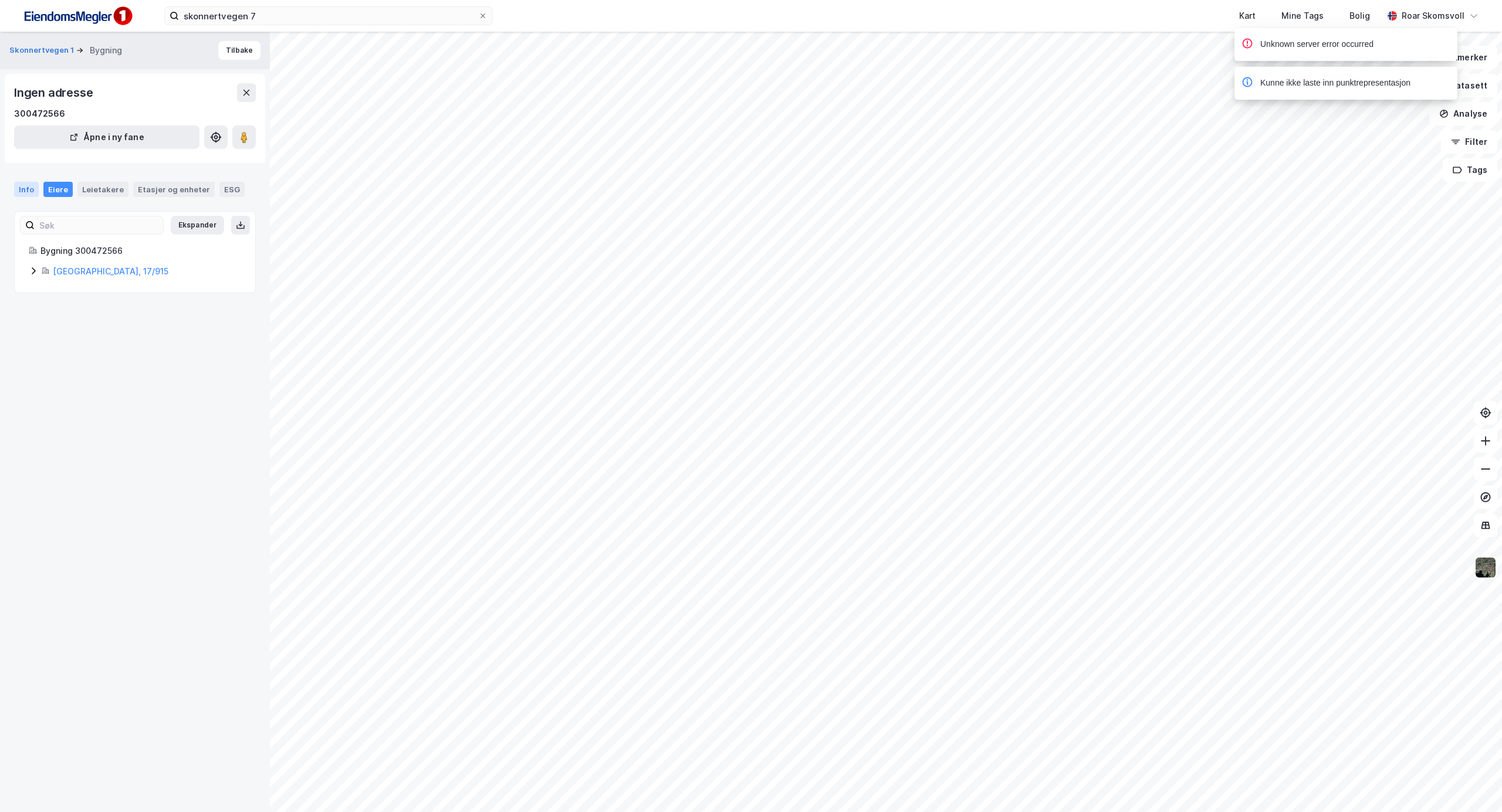
click at [25, 188] on div "Info" at bounding box center [27, 189] width 25 height 15
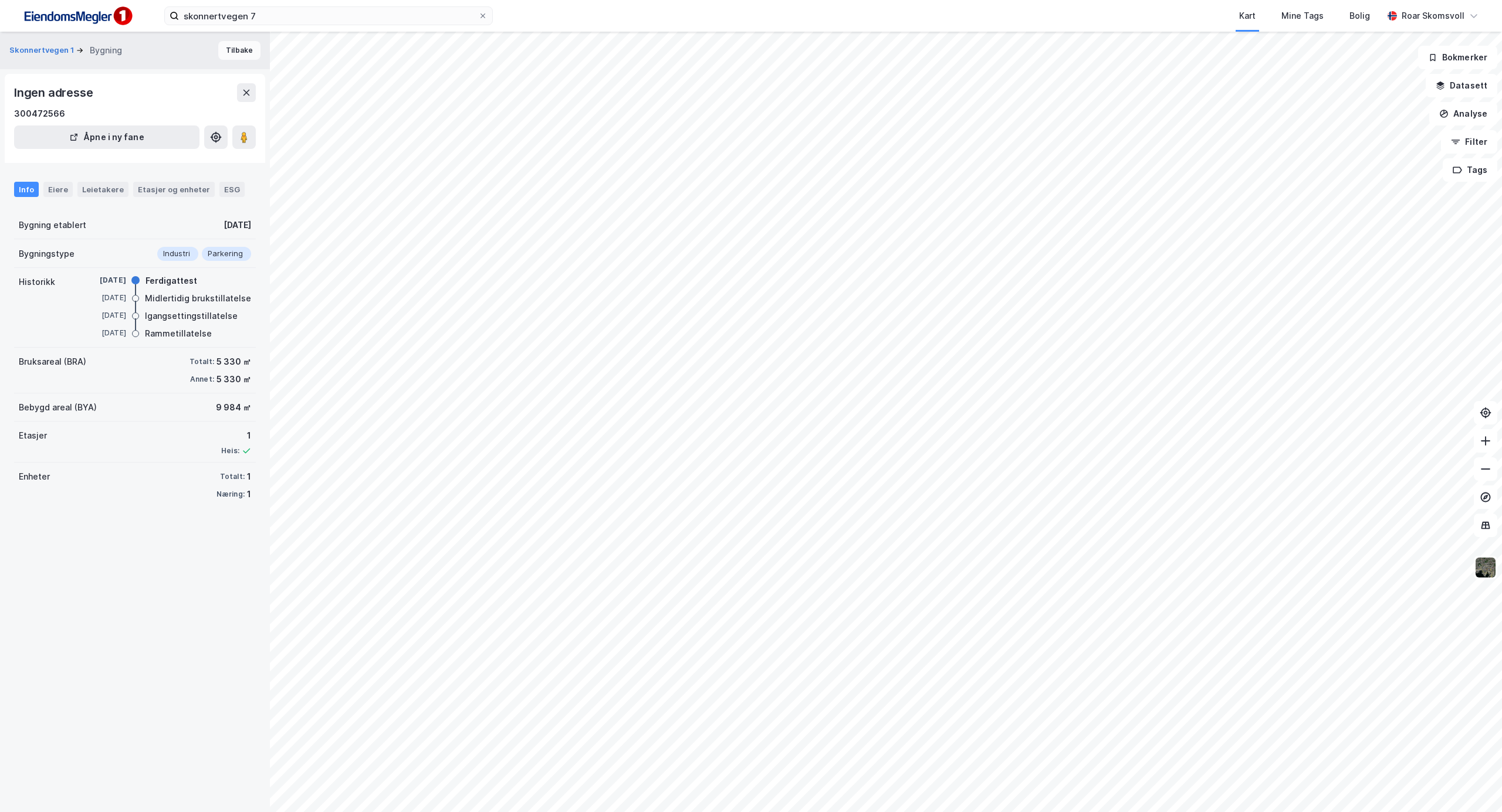
click at [224, 48] on button "Tilbake" at bounding box center [239, 50] width 42 height 19
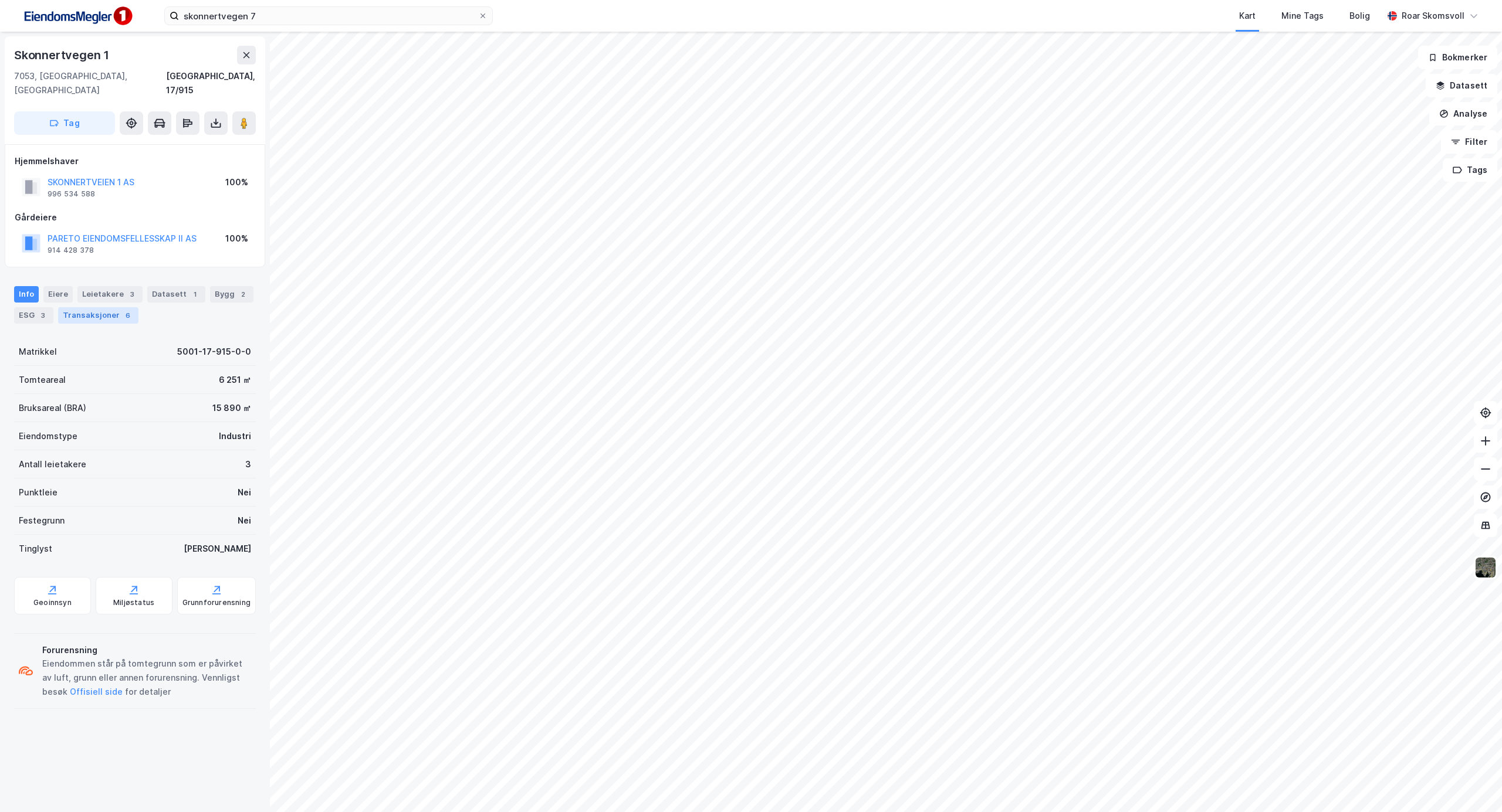
click at [85, 307] on div "Transaksjoner 6" at bounding box center [99, 315] width 81 height 17
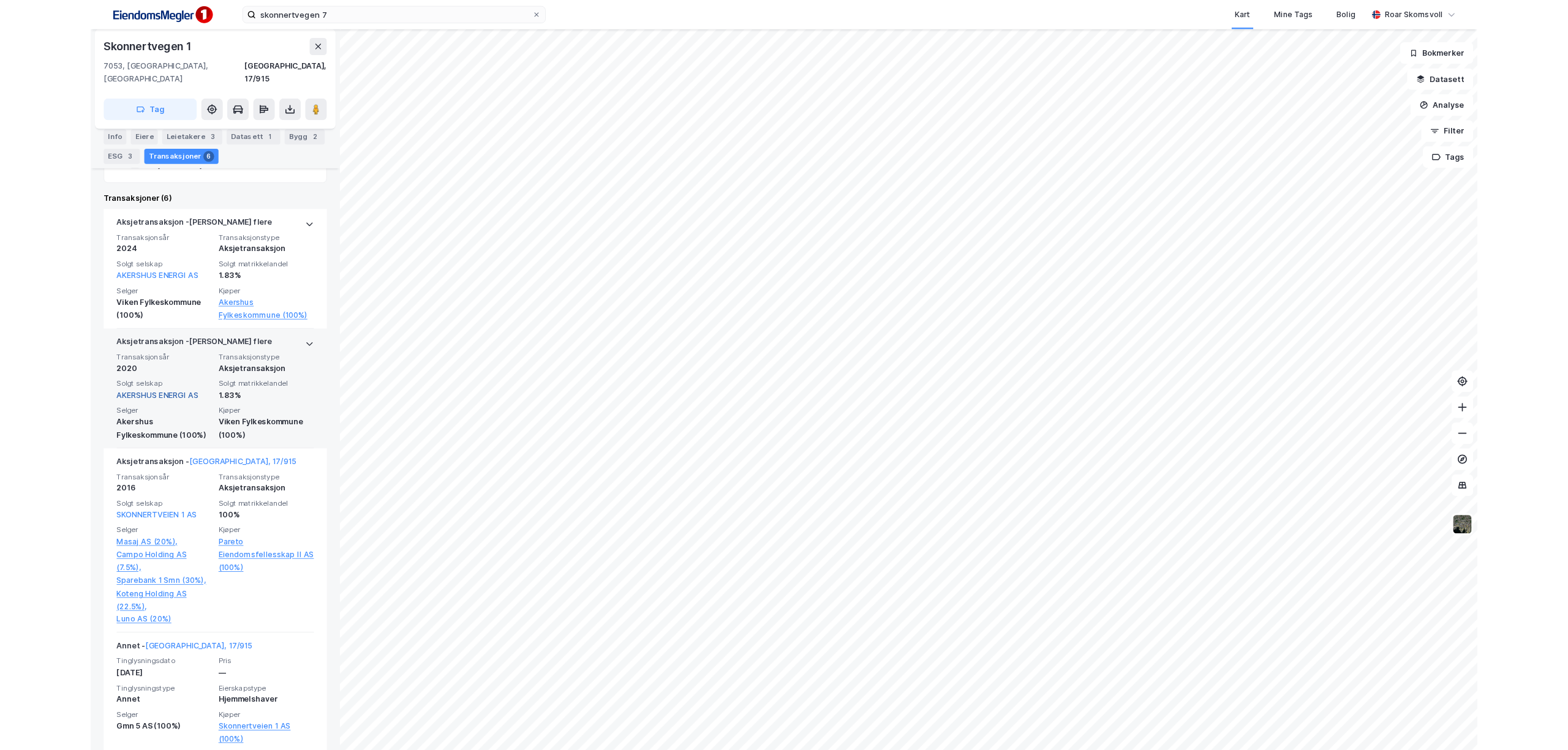
scroll to position [408, 0]
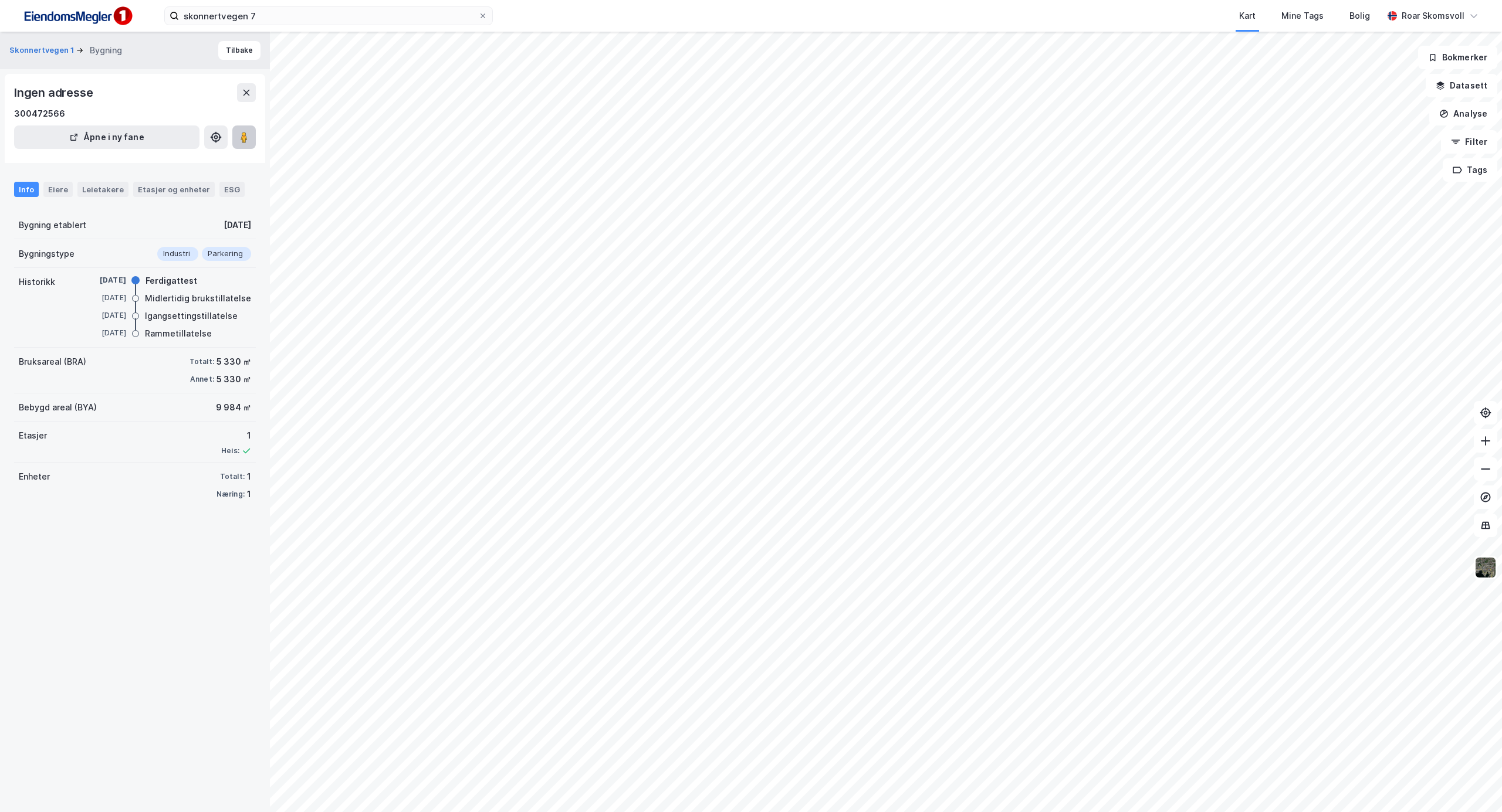
click at [244, 135] on image at bounding box center [244, 137] width 7 height 12
click at [61, 188] on div "Eiere" at bounding box center [58, 189] width 29 height 15
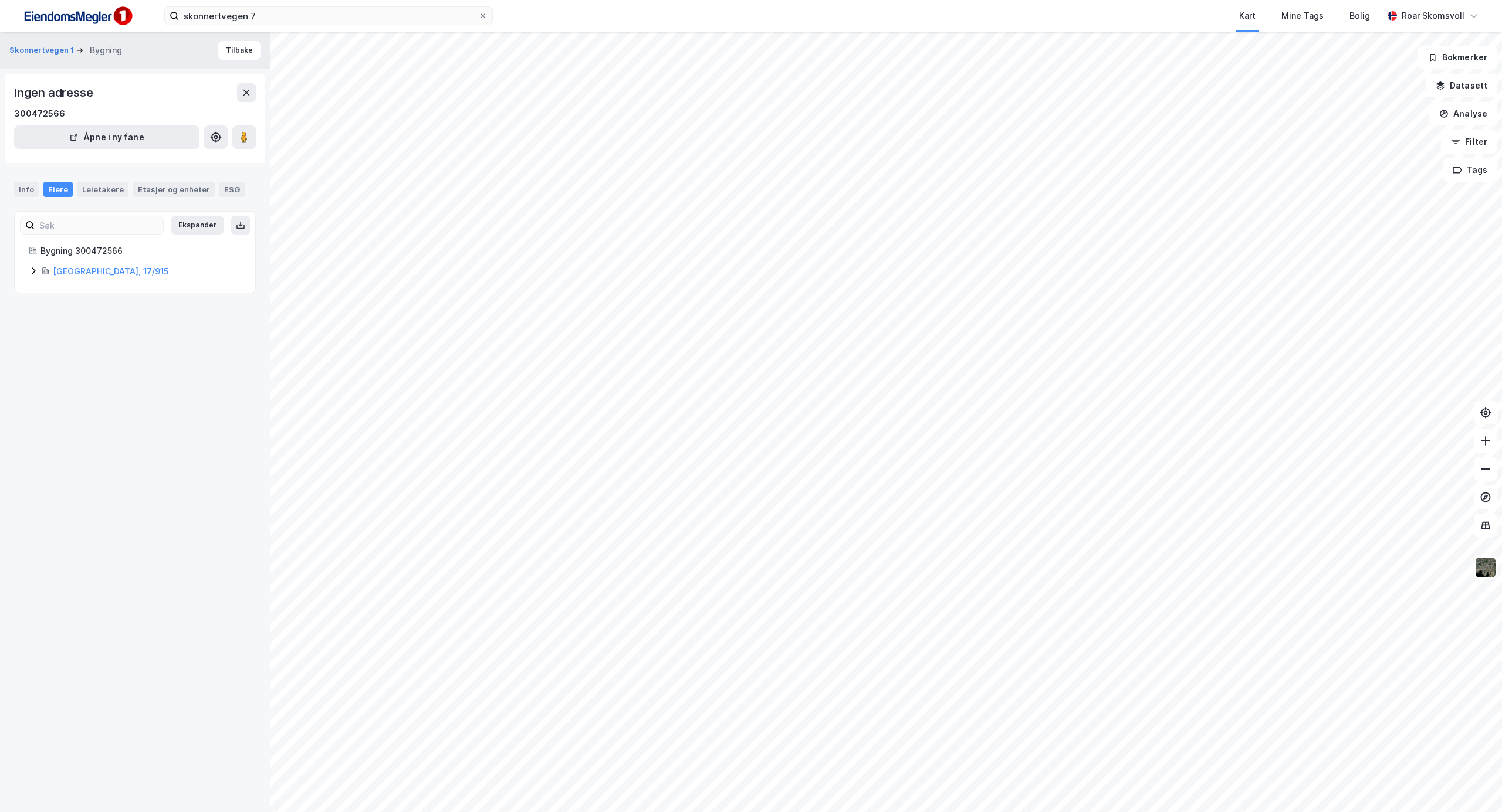
click at [33, 274] on icon at bounding box center [33, 271] width 9 height 9
click at [74, 334] on icon at bounding box center [76, 330] width 9 height 9
click at [89, 351] on icon at bounding box center [89, 351] width 9 height 9
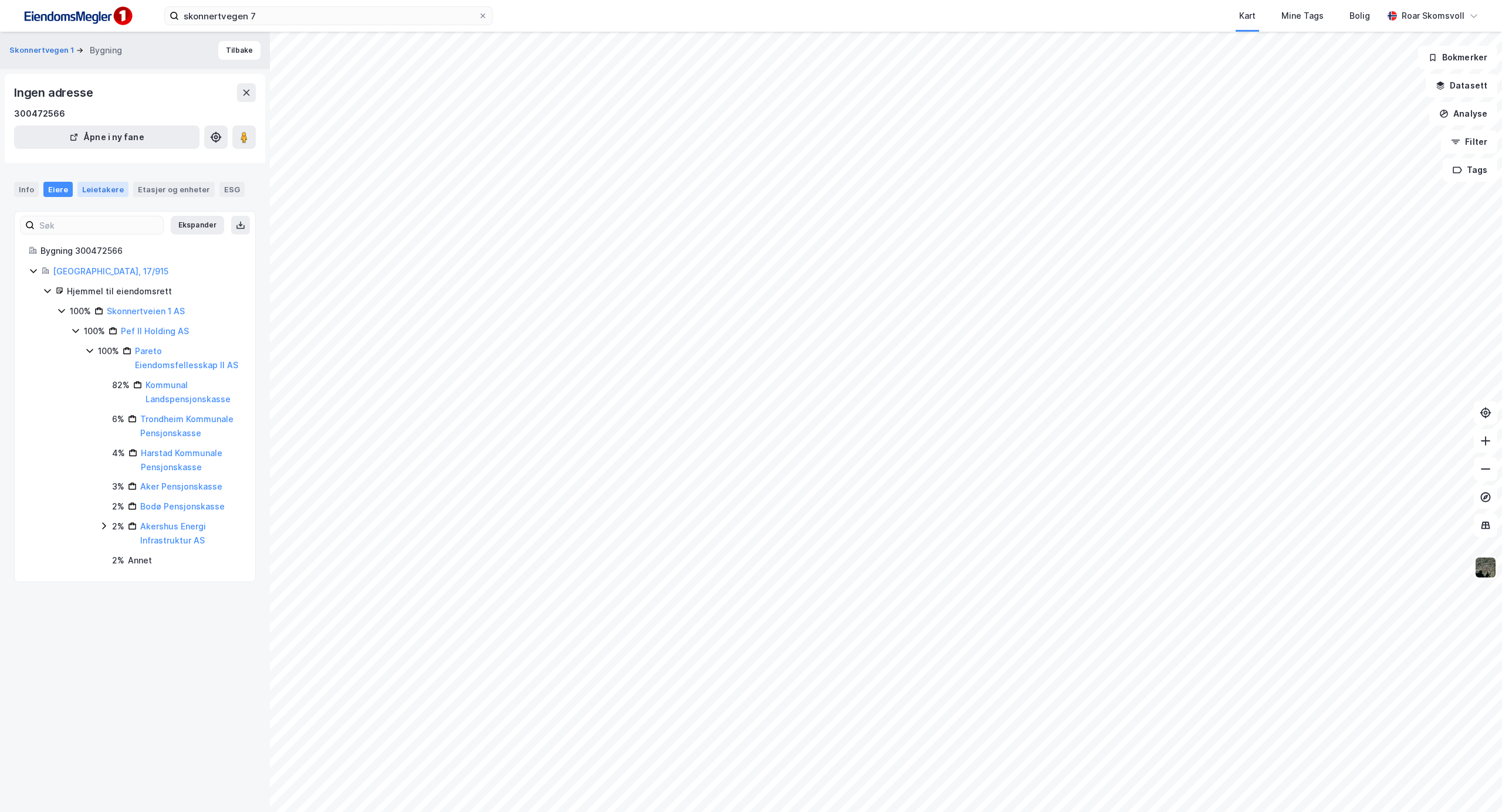
click at [94, 191] on div "Leietakere" at bounding box center [103, 189] width 51 height 15
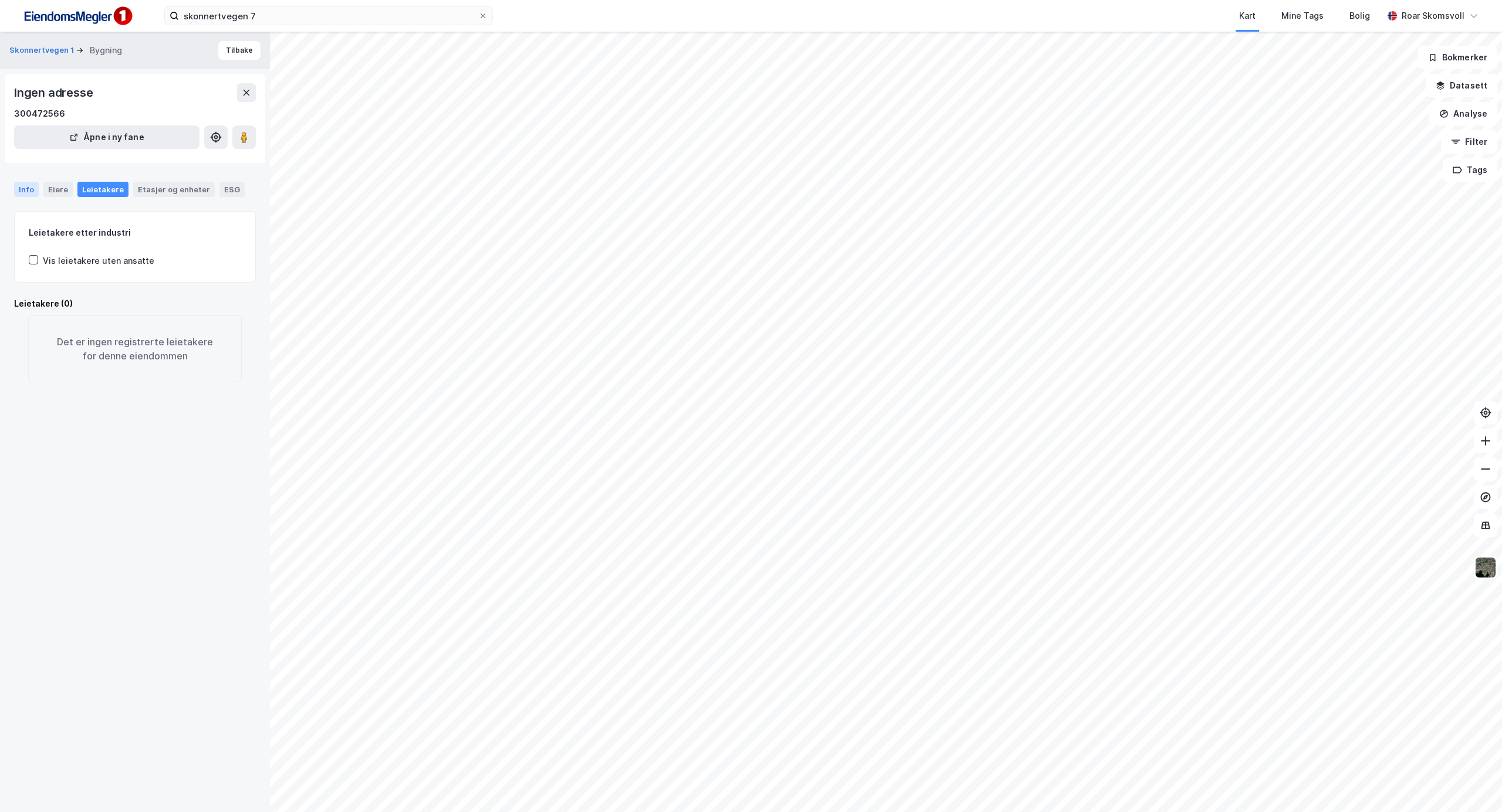
click at [29, 191] on div "Info" at bounding box center [27, 189] width 25 height 15
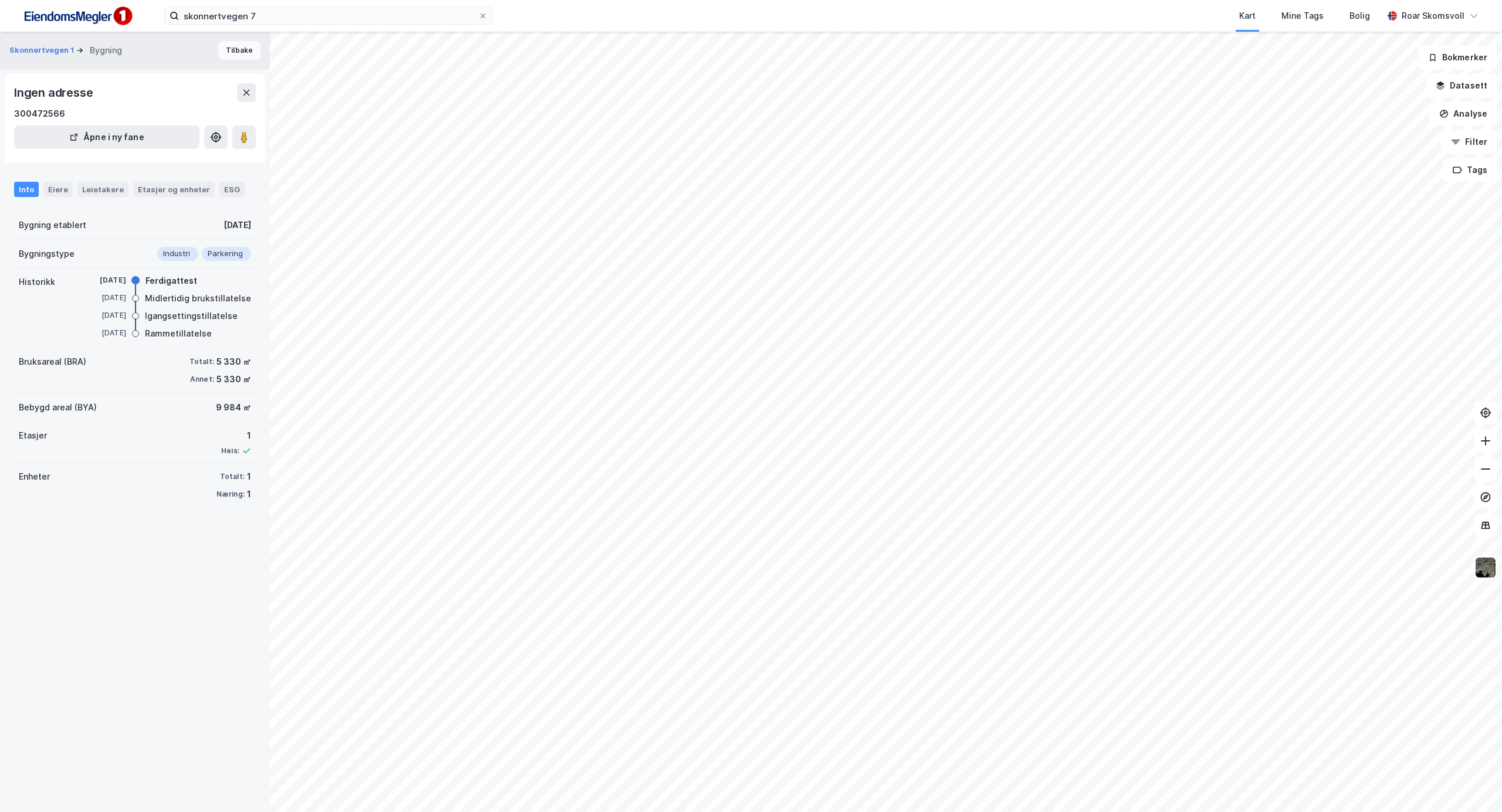
click at [236, 59] on button "Tilbake" at bounding box center [239, 50] width 42 height 19
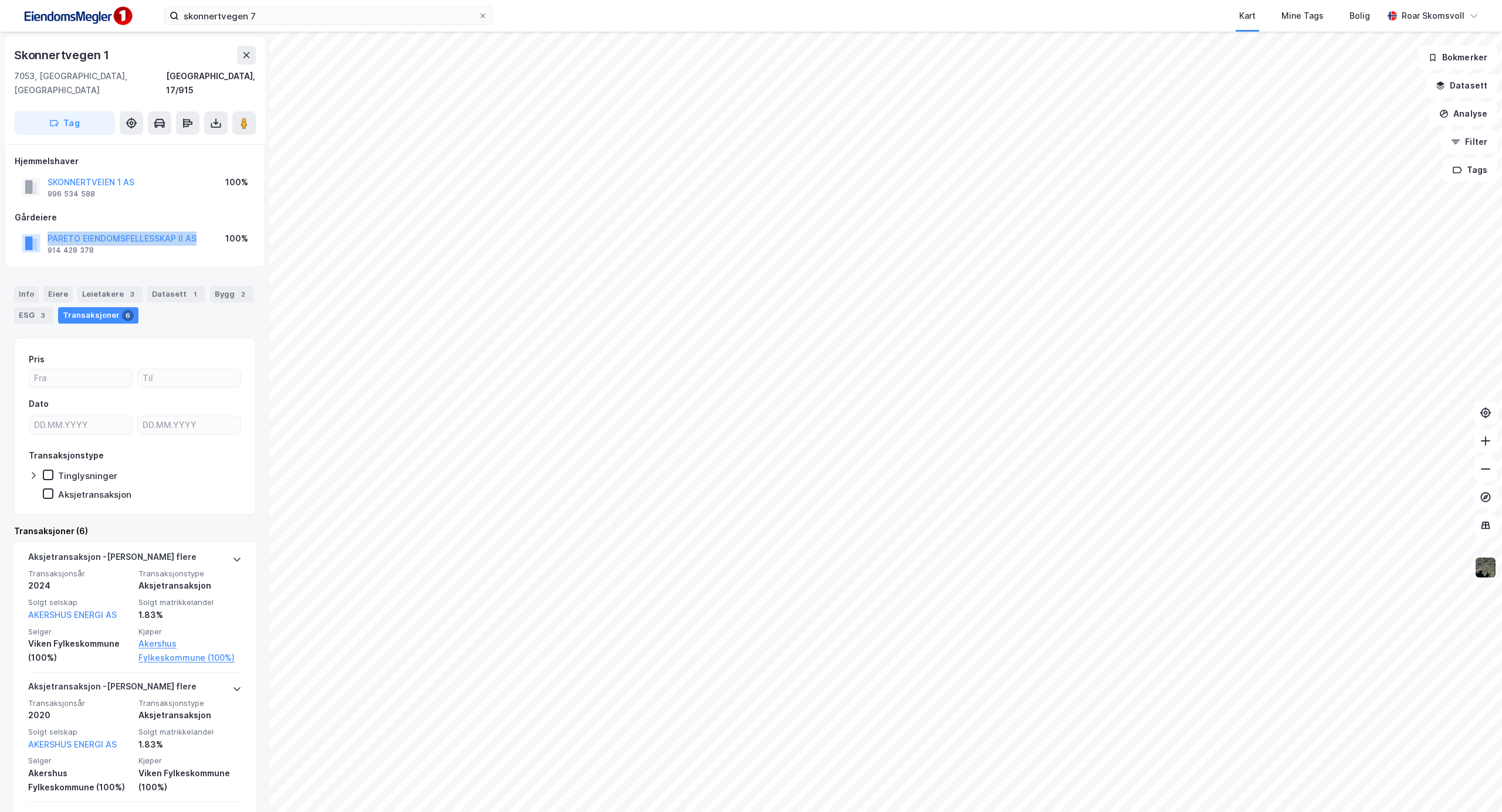
drag, startPoint x: 204, startPoint y: 223, endPoint x: 46, endPoint y: 221, distance: 158.0
click at [46, 229] on div "PARETO EIENDOMSFELLESSKAP II AS 914 428 378 100%" at bounding box center [135, 243] width 240 height 28
copy button "PARETO EIENDOMSFELLESSKAP II AS"
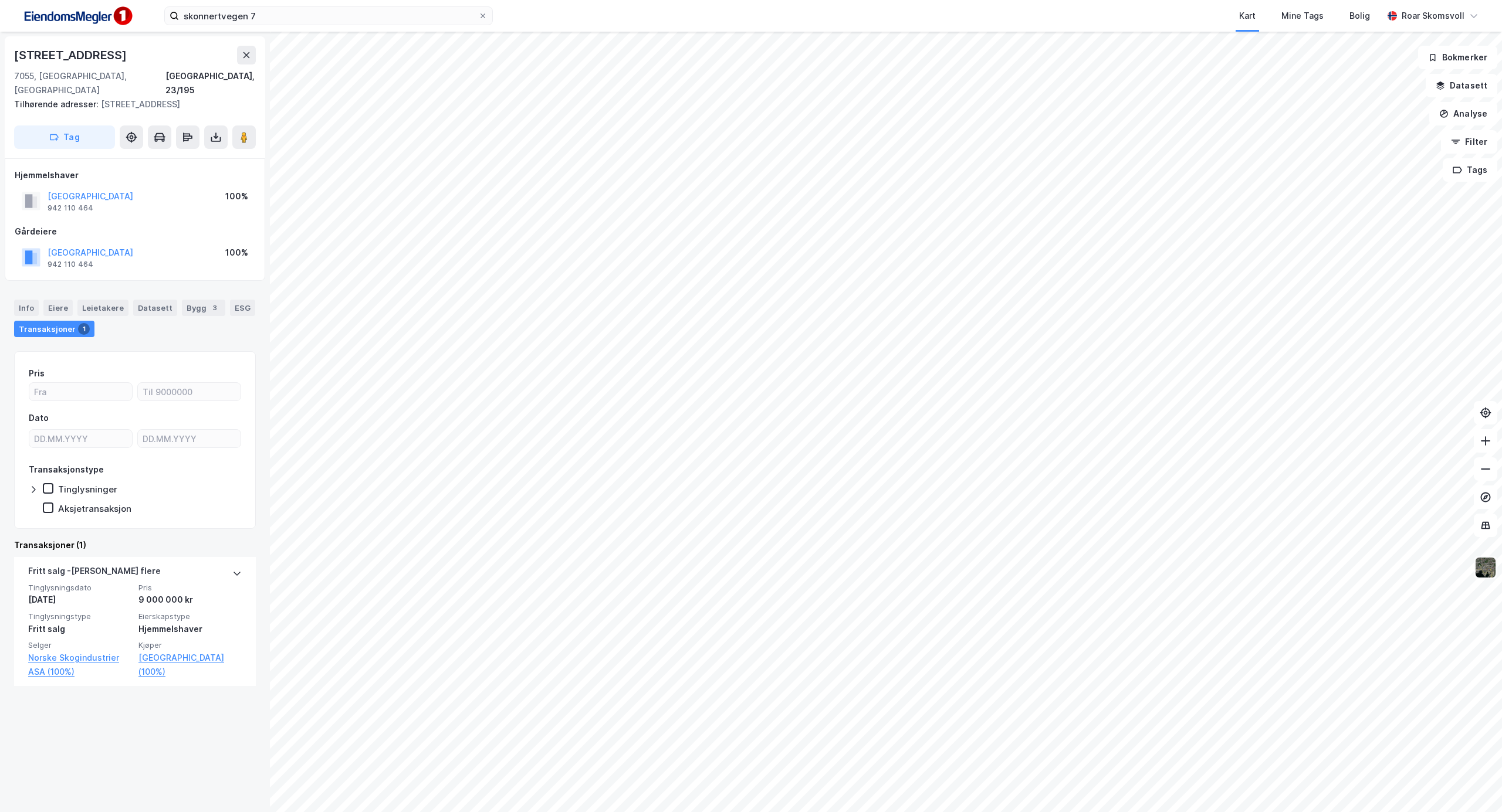
click at [1484, 568] on img at bounding box center [1485, 567] width 22 height 22
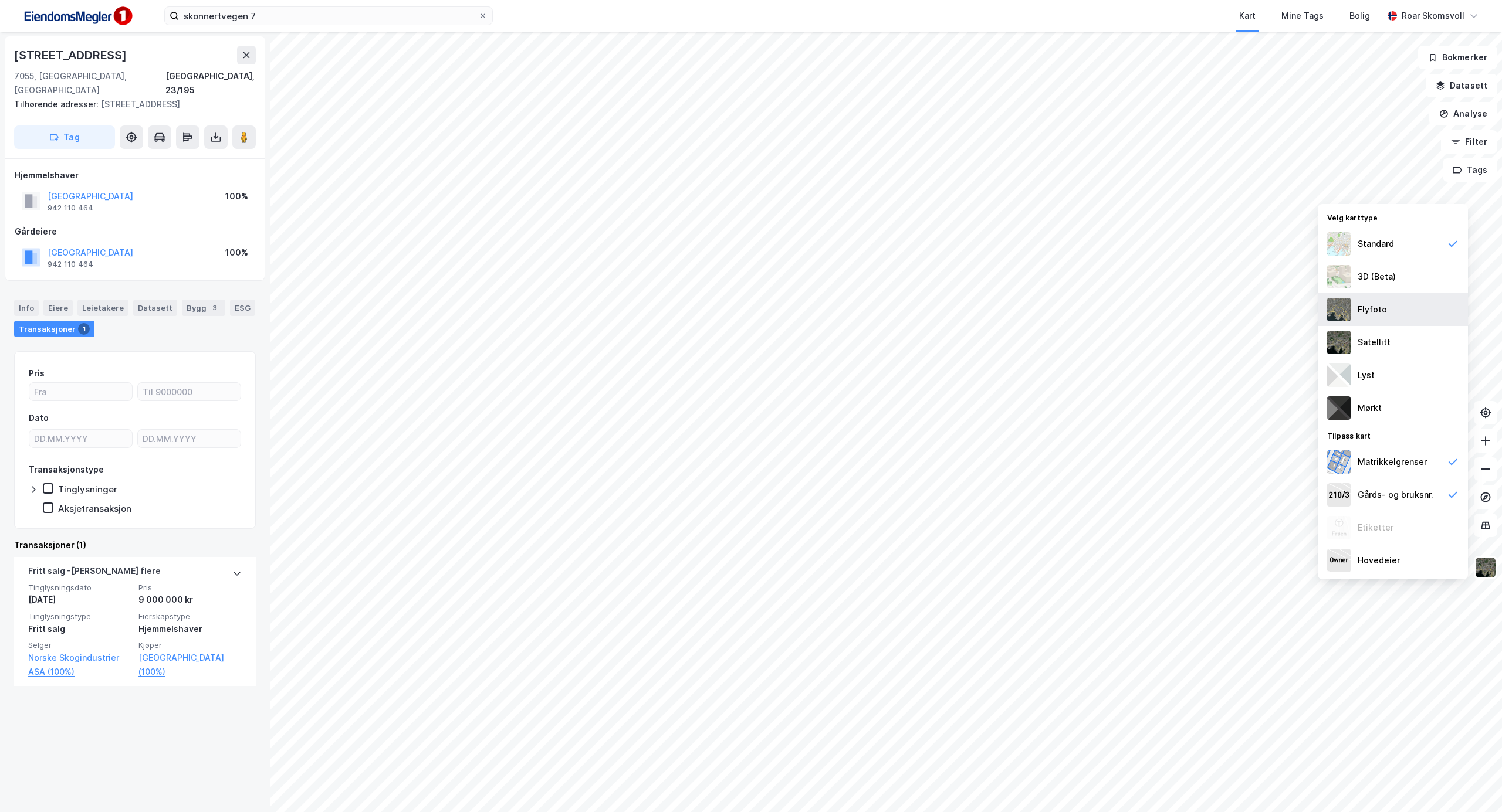
click at [1377, 303] on div "Flyfoto" at bounding box center [1372, 310] width 29 height 14
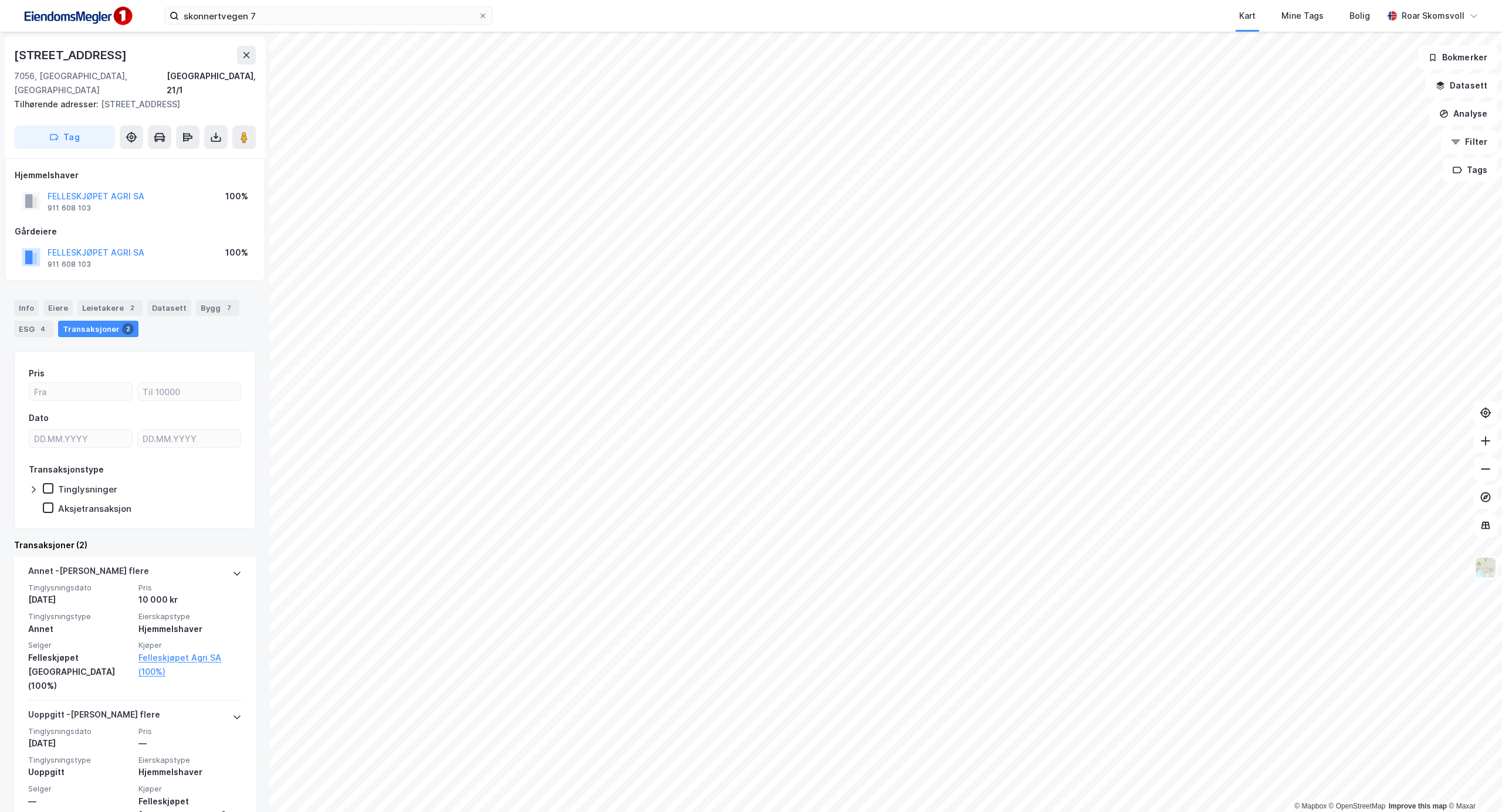
click at [871, 811] on html "skonnertvegen 7 Kart Mine Tags Bolig [PERSON_NAME] © Mapbox © OpenStreetMap Imp…" at bounding box center [751, 406] width 1502 height 812
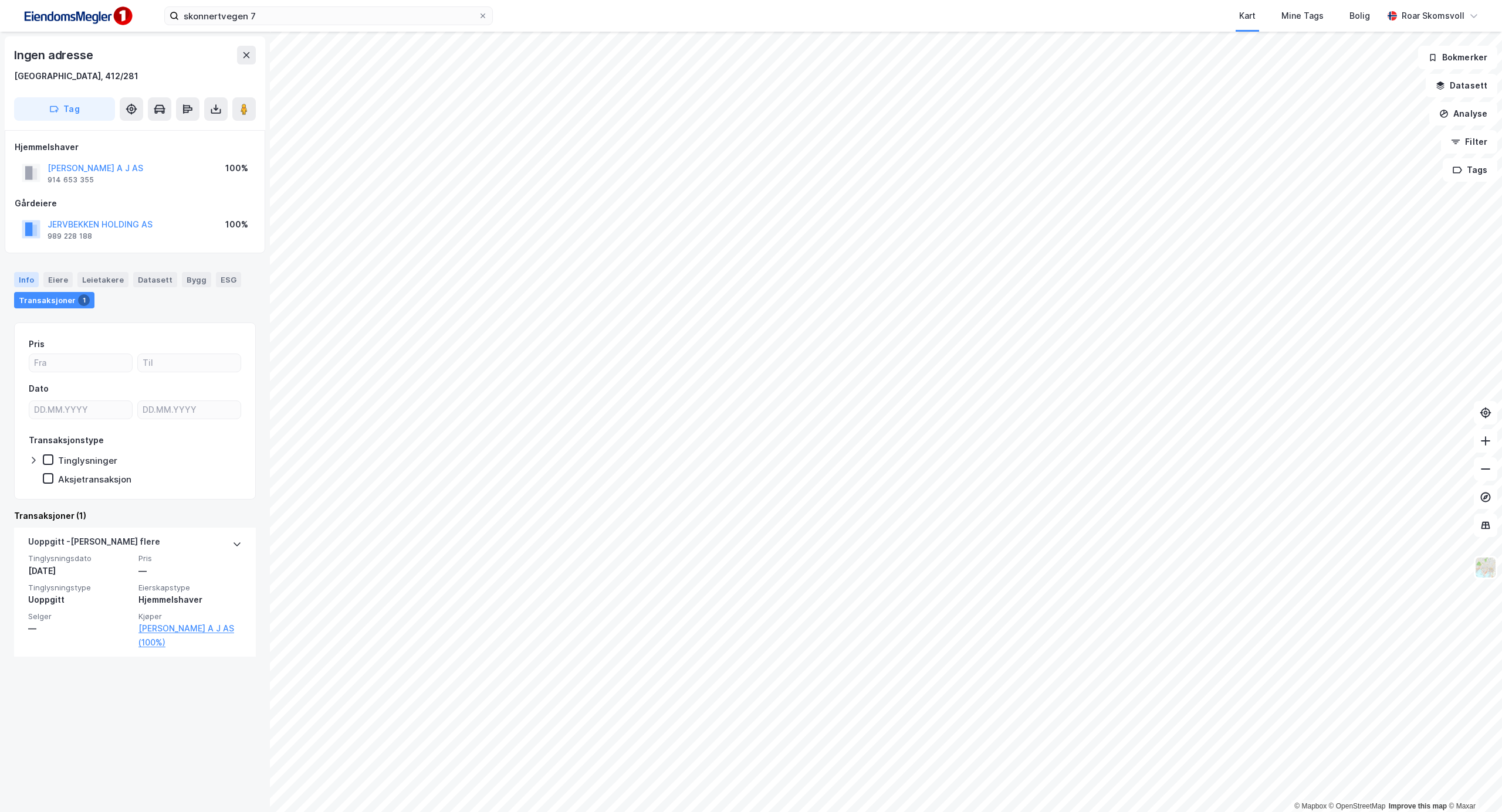
click at [29, 284] on div "Info" at bounding box center [27, 279] width 25 height 15
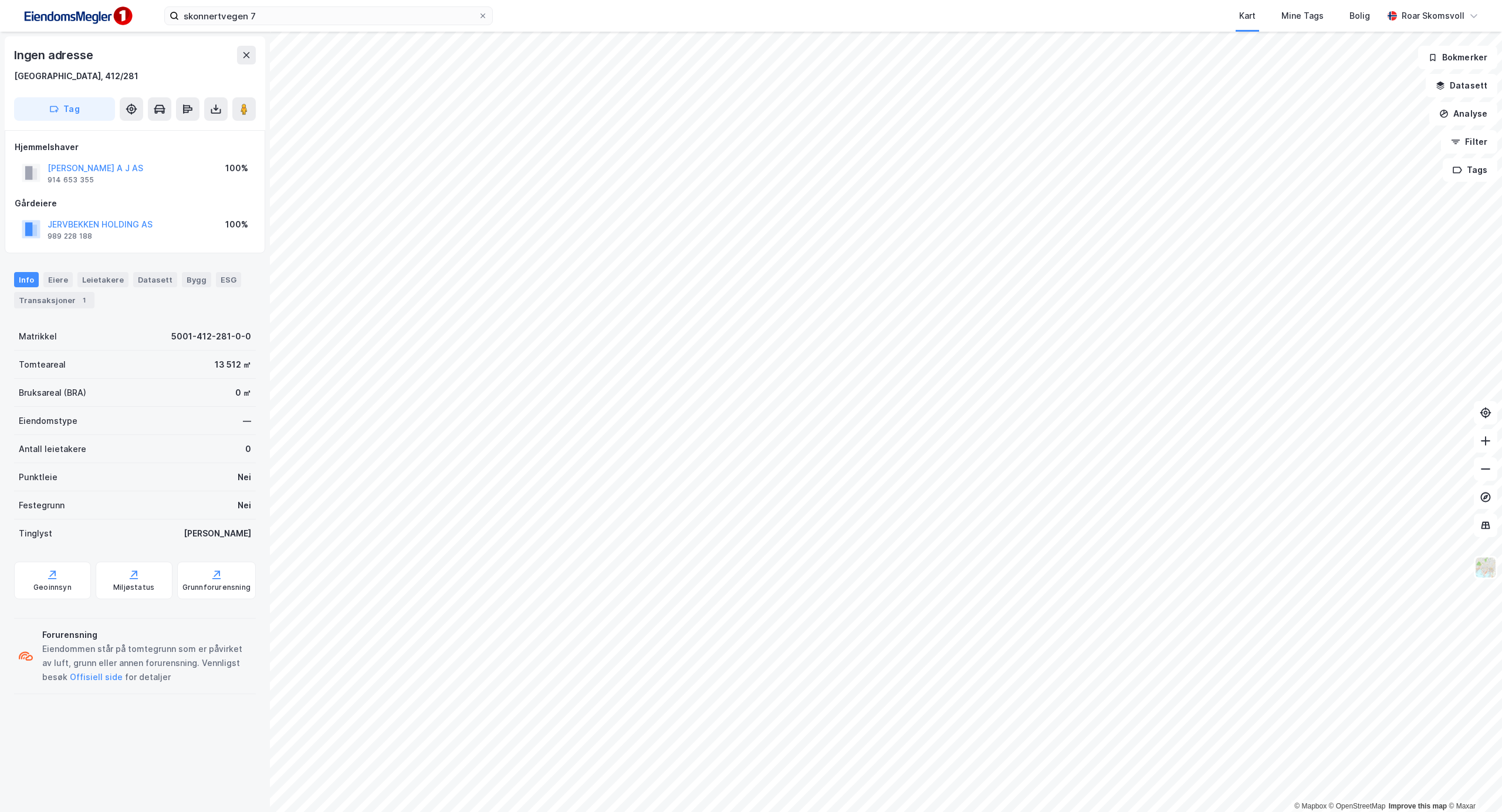
click at [115, 168] on div "[PERSON_NAME] A J AS 914 653 355 100%" at bounding box center [135, 173] width 240 height 28
click at [0, 0] on button "[PERSON_NAME] A J AS" at bounding box center [0, 0] width 0 height 0
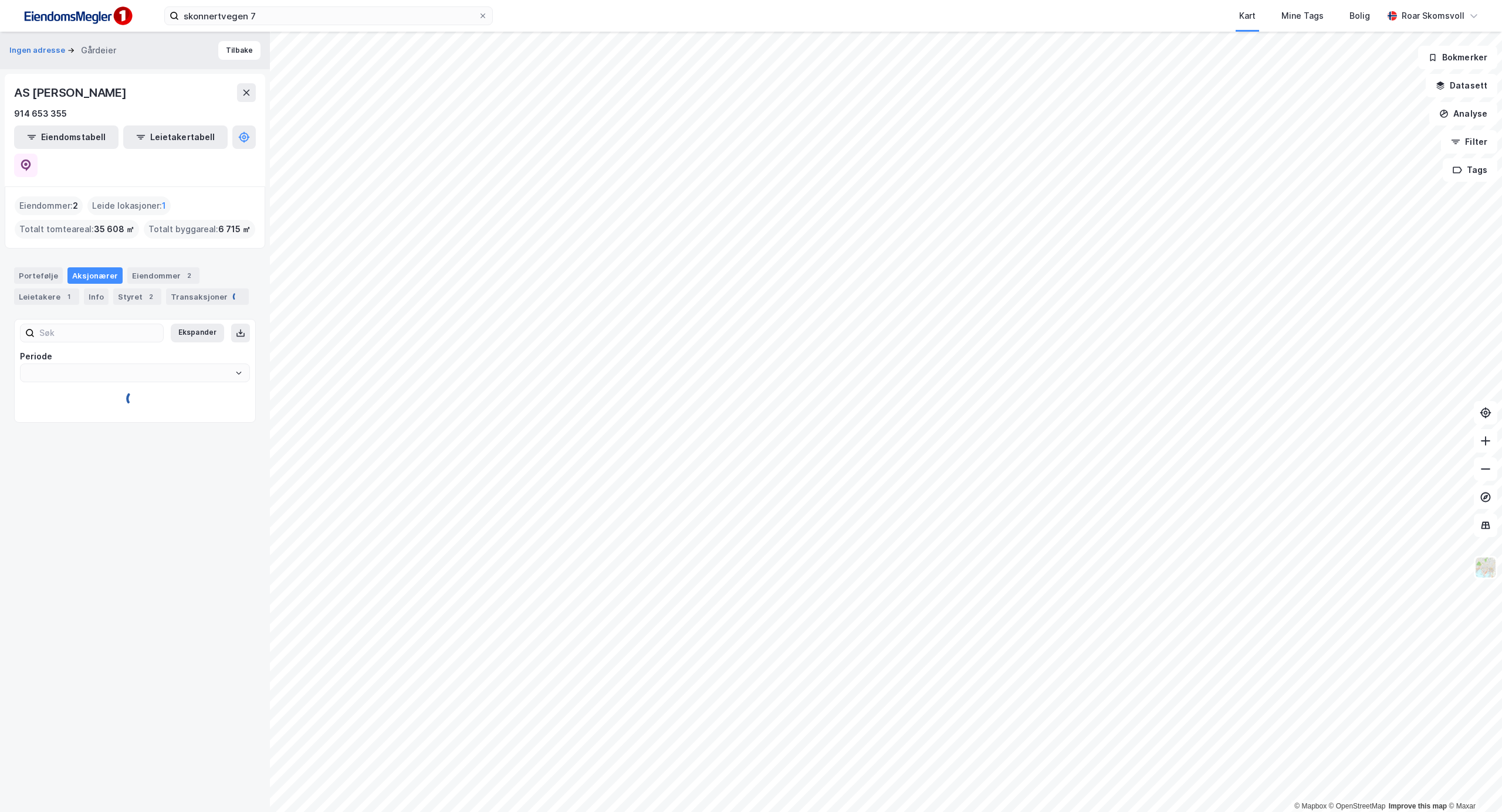
type input "Siste"
drag, startPoint x: 188, startPoint y: 411, endPoint x: 102, endPoint y: 411, distance: 86.0
click at [102, 429] on div "100% - [PERSON_NAME]" at bounding box center [148, 436] width 185 height 14
copy link "[PERSON_NAME]"
